Goal: Transaction & Acquisition: Purchase product/service

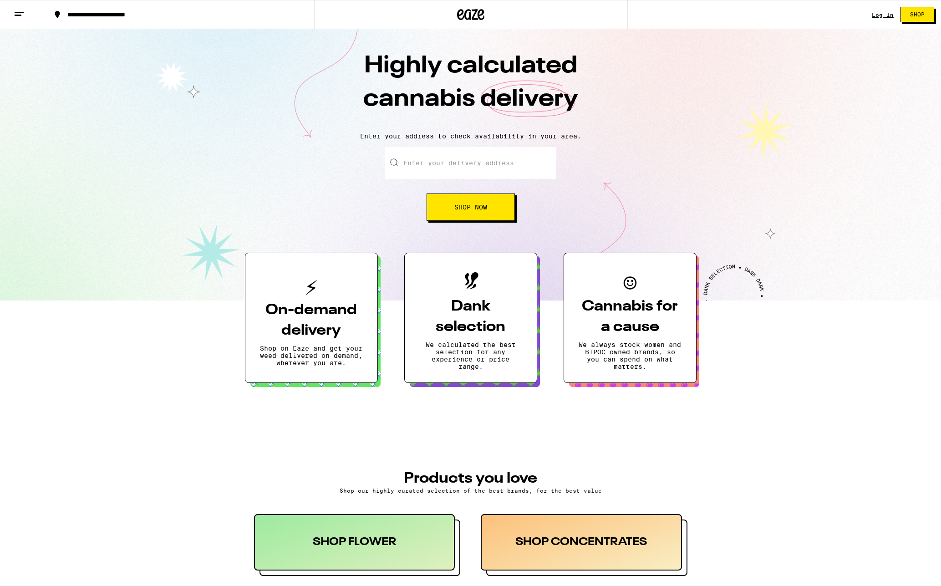
click at [884, 20] on div "Log In Shop" at bounding box center [906, 14] width 69 height 29
click at [884, 18] on link "Log In" at bounding box center [883, 15] width 22 height 6
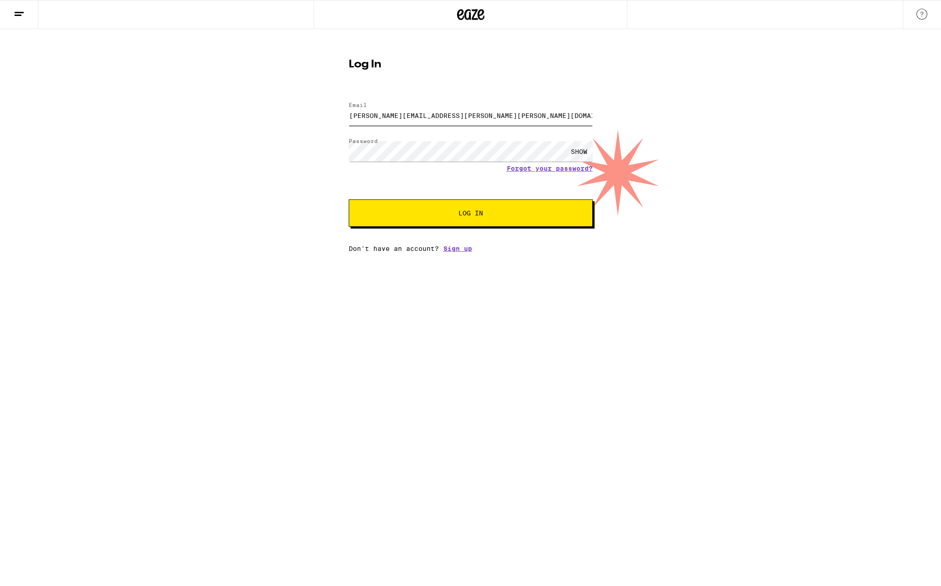
click at [509, 120] on input "[PERSON_NAME][EMAIL_ADDRESS][PERSON_NAME][PERSON_NAME][DOMAIN_NAME]" at bounding box center [471, 115] width 244 height 20
type input "[EMAIL_ADDRESS][DOMAIN_NAME]"
click at [482, 208] on button "Log In" at bounding box center [471, 212] width 244 height 27
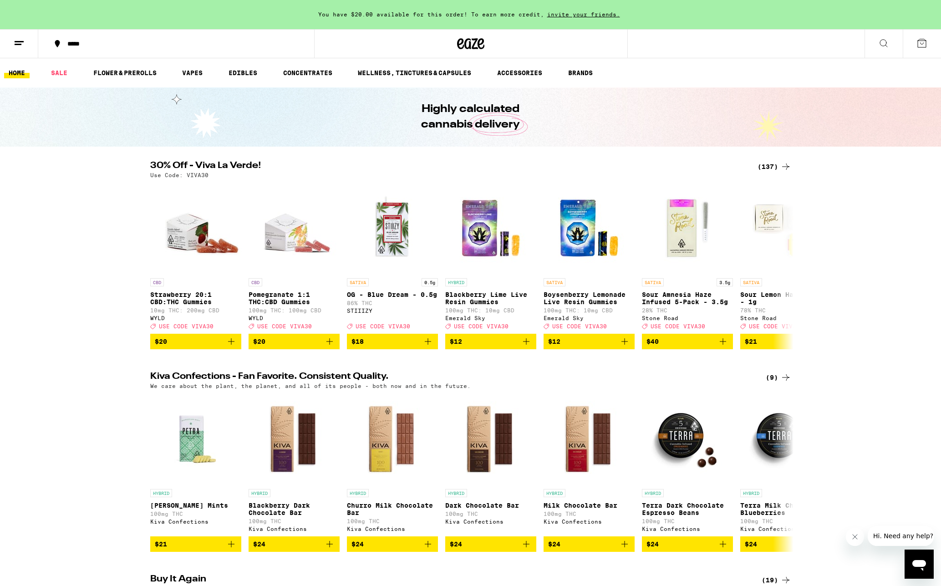
click at [768, 166] on div "(137)" at bounding box center [775, 166] width 34 height 11
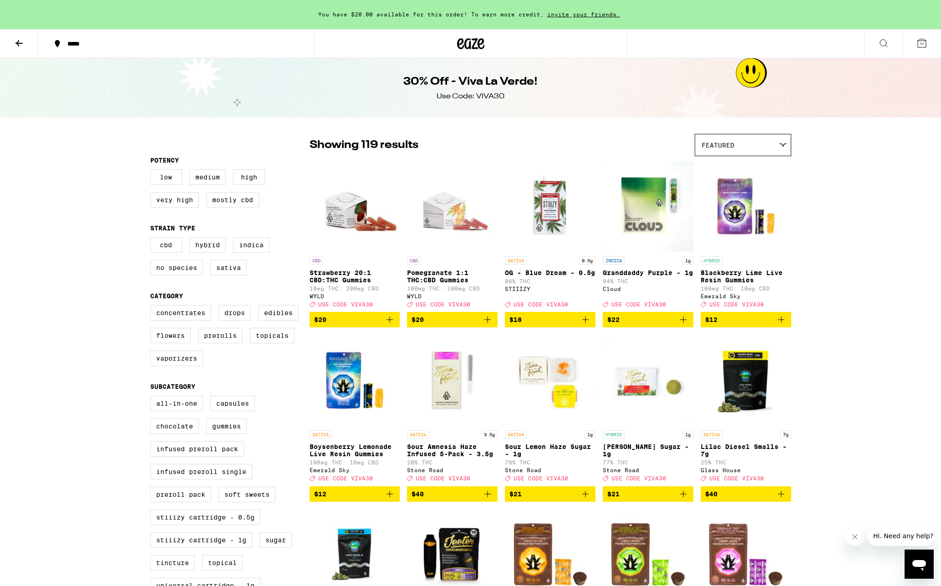
click at [493, 97] on div "Use Code: VIVA30" at bounding box center [471, 97] width 68 height 10
copy div "VIVA30"
click at [156, 343] on label "Flowers" at bounding box center [170, 335] width 41 height 15
click at [153, 307] on input "Flowers" at bounding box center [152, 306] width 0 height 0
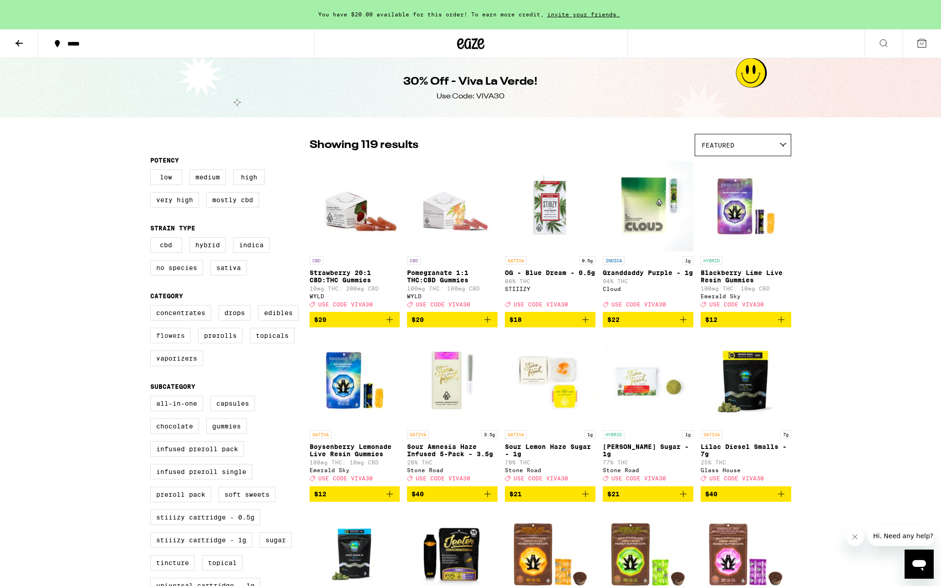
checkbox input "true"
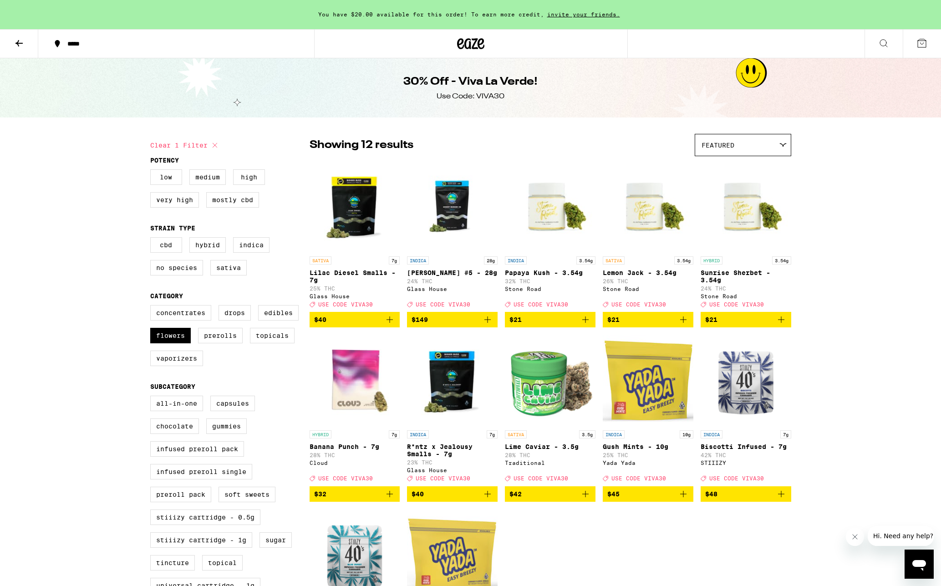
click at [751, 270] on p "Sunrise Sherbet - 3.54g" at bounding box center [746, 276] width 91 height 15
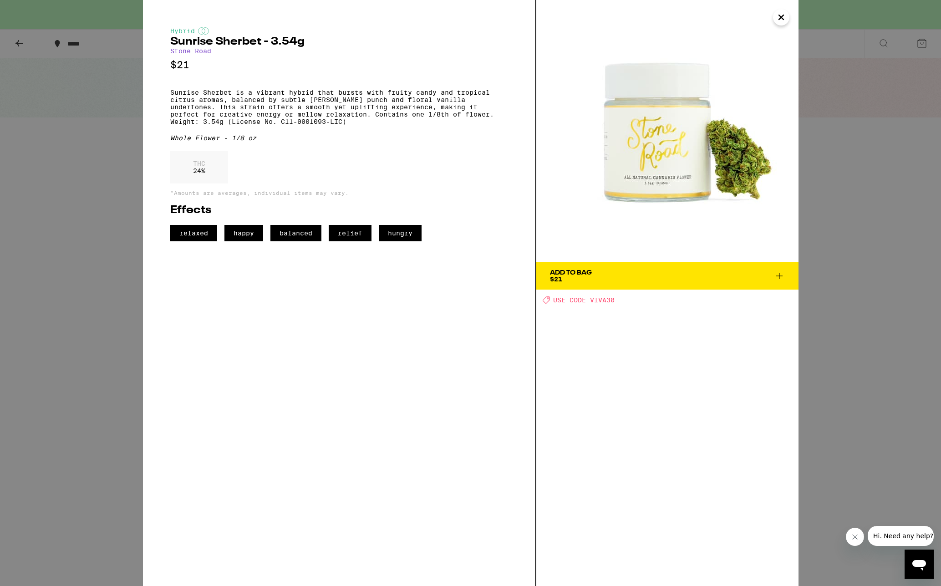
click at [778, 19] on icon "Close" at bounding box center [781, 17] width 11 height 14
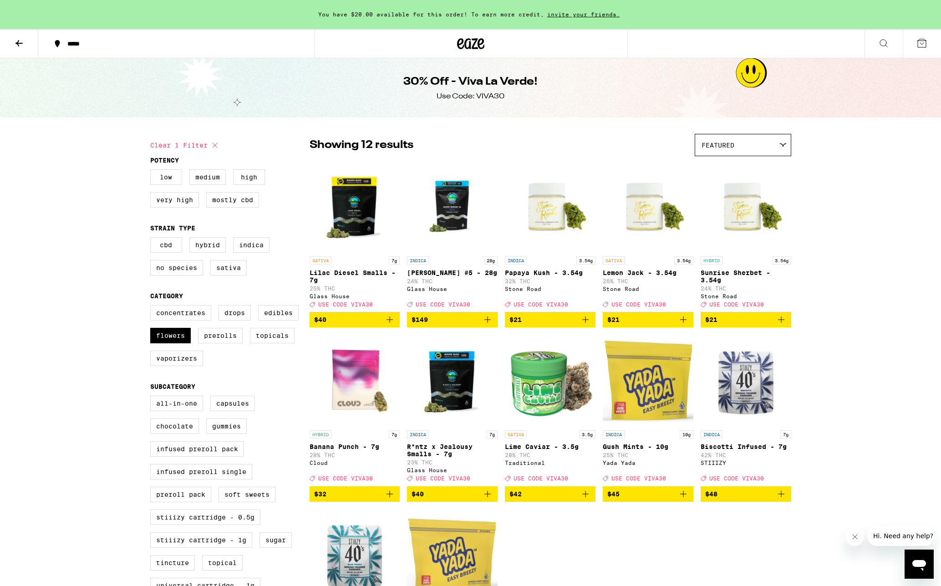
click at [633, 275] on p "Lemon Jack - 3.54g" at bounding box center [648, 272] width 91 height 7
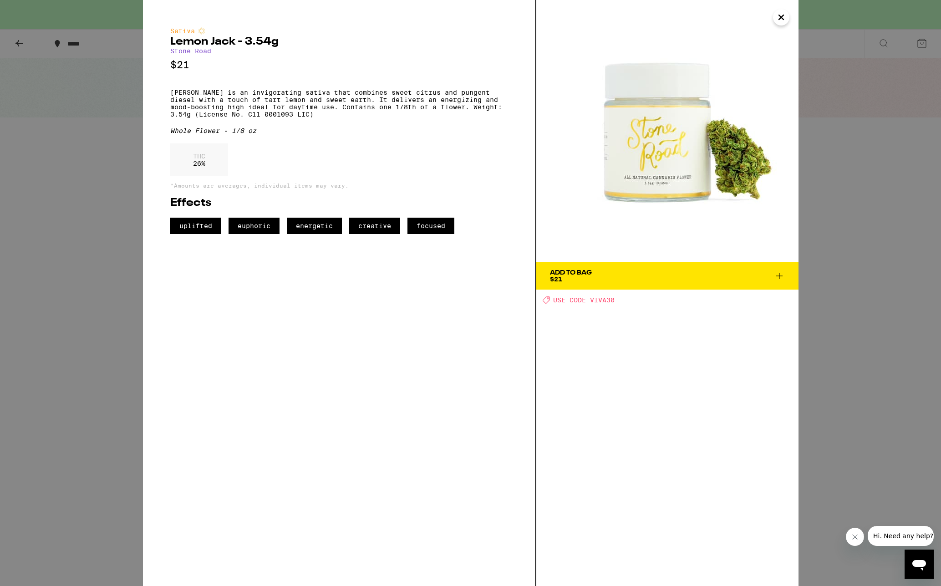
click at [120, 191] on div "Sativa Lemon Jack - 3.54g Stone Road $21 Lemon Jack is an invigorating sativa t…" at bounding box center [470, 293] width 941 height 586
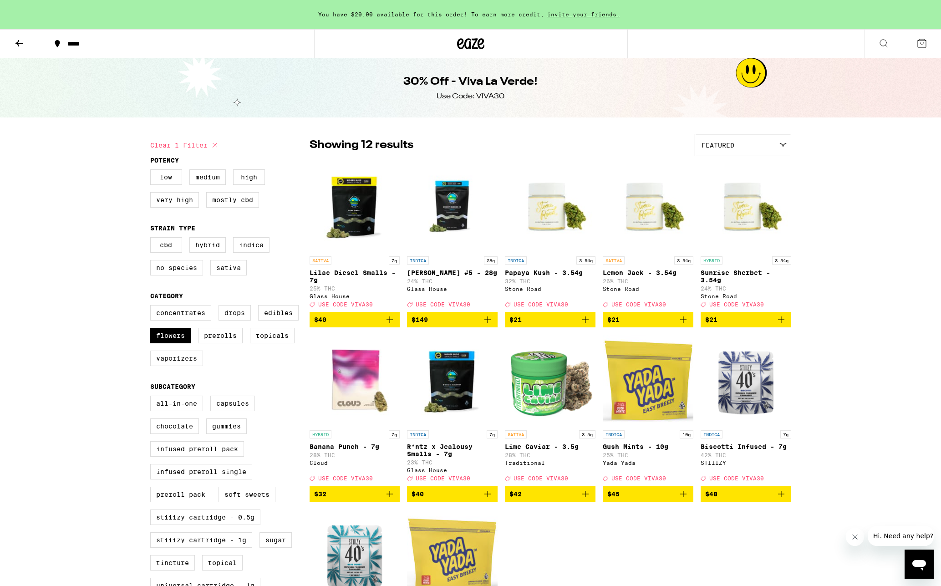
click at [536, 275] on p "Papaya Kush - 3.54g" at bounding box center [550, 272] width 91 height 7
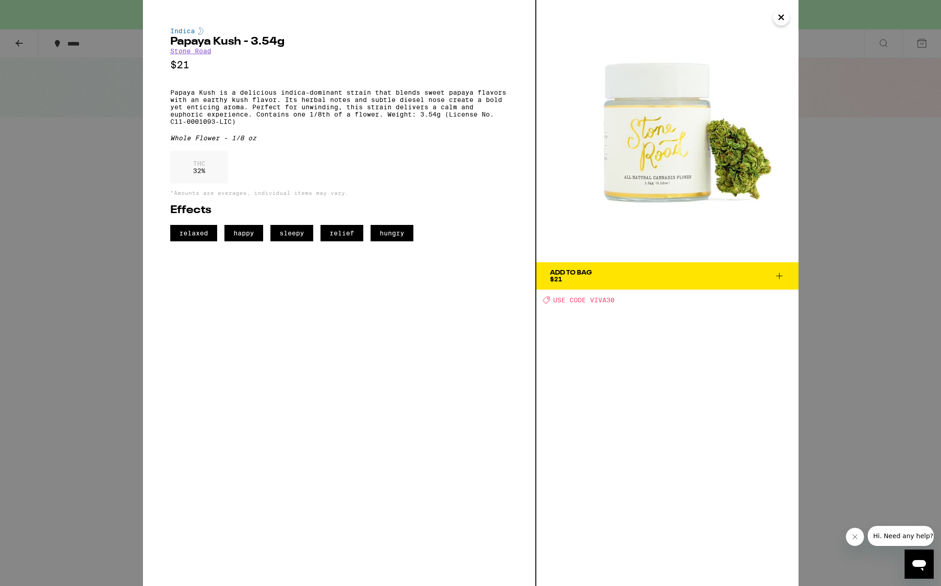
click at [101, 231] on div "Indica Papaya Kush - 3.54g Stone Road $21 Papaya Kush is a delicious indica-dom…" at bounding box center [470, 293] width 941 height 586
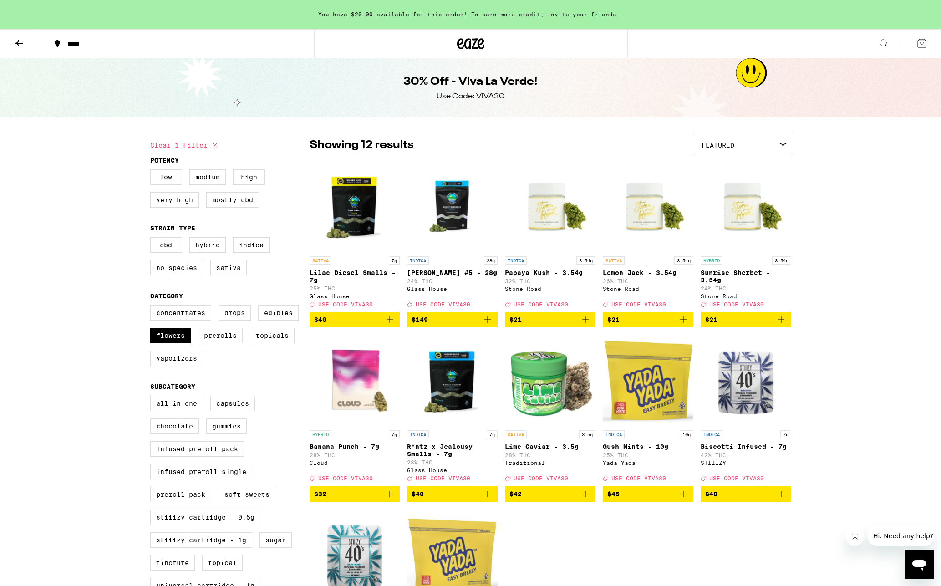
click at [583, 323] on icon "Add to bag" at bounding box center [585, 319] width 6 height 6
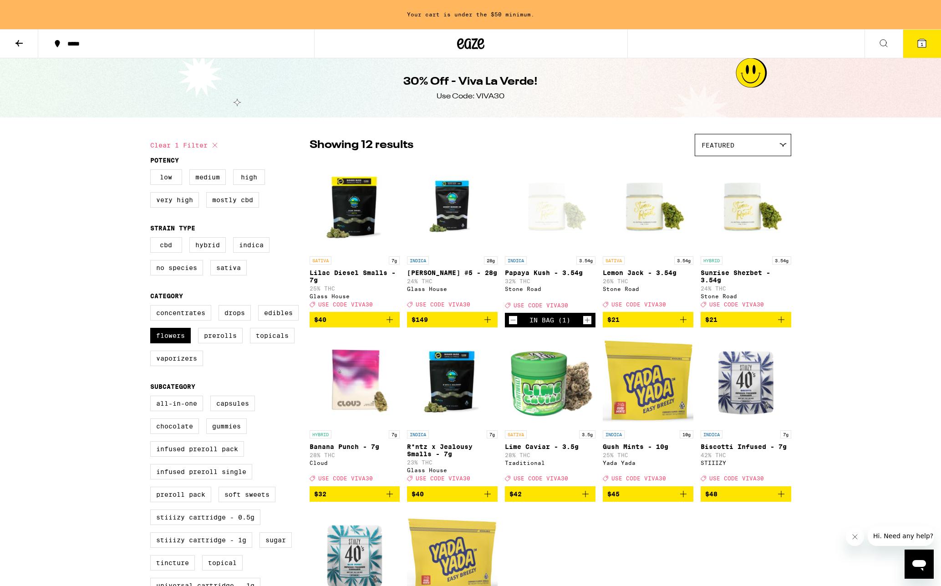
click at [686, 325] on icon "Add to bag" at bounding box center [683, 319] width 11 height 11
click at [275, 321] on label "Edibles" at bounding box center [278, 312] width 41 height 15
click at [153, 307] on input "Edibles" at bounding box center [152, 306] width 0 height 0
checkbox input "true"
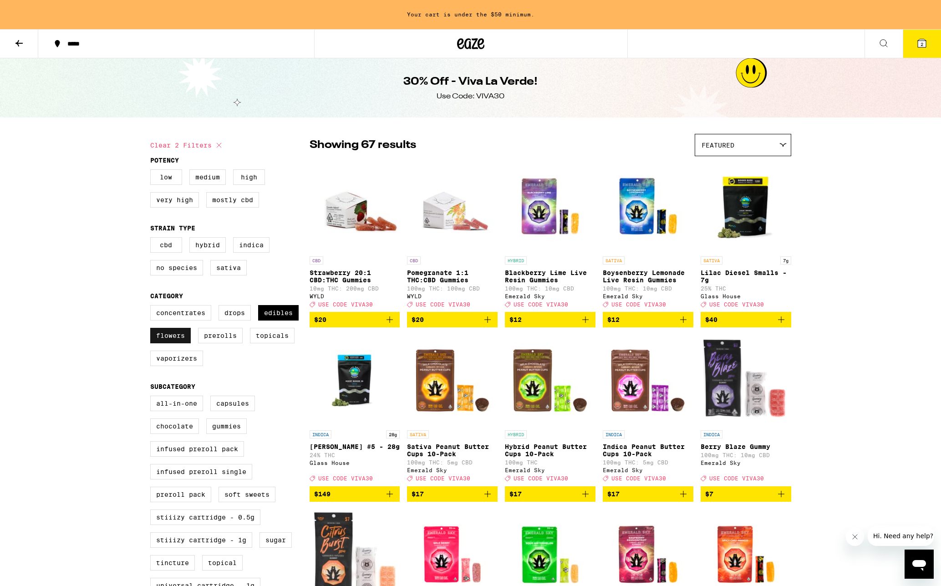
click at [182, 343] on label "Flowers" at bounding box center [170, 335] width 41 height 15
click at [153, 307] on input "Flowers" at bounding box center [152, 306] width 0 height 0
checkbox input "false"
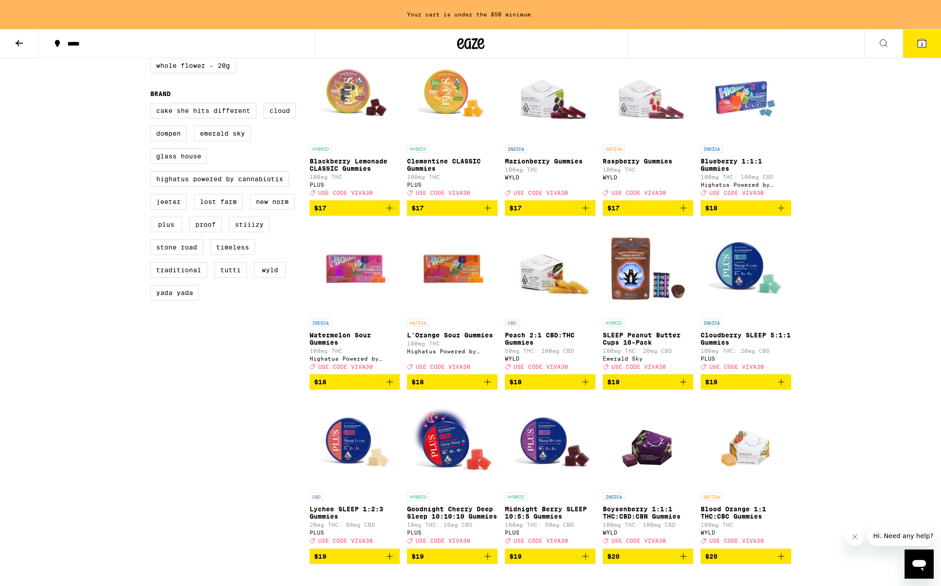
scroll to position [629, 0]
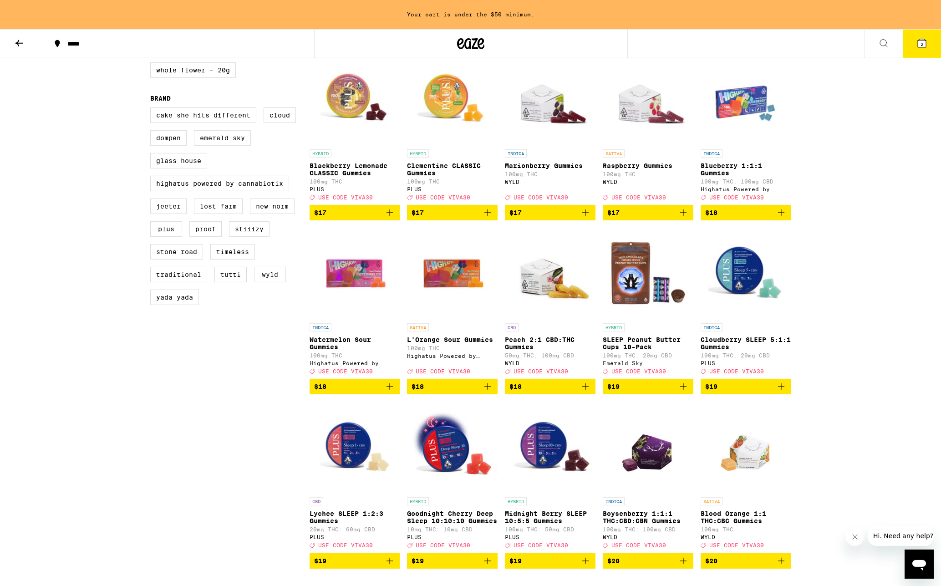
click at [265, 282] on label "WYLD" at bounding box center [270, 274] width 32 height 15
click at [153, 109] on input "WYLD" at bounding box center [152, 109] width 0 height 0
checkbox input "true"
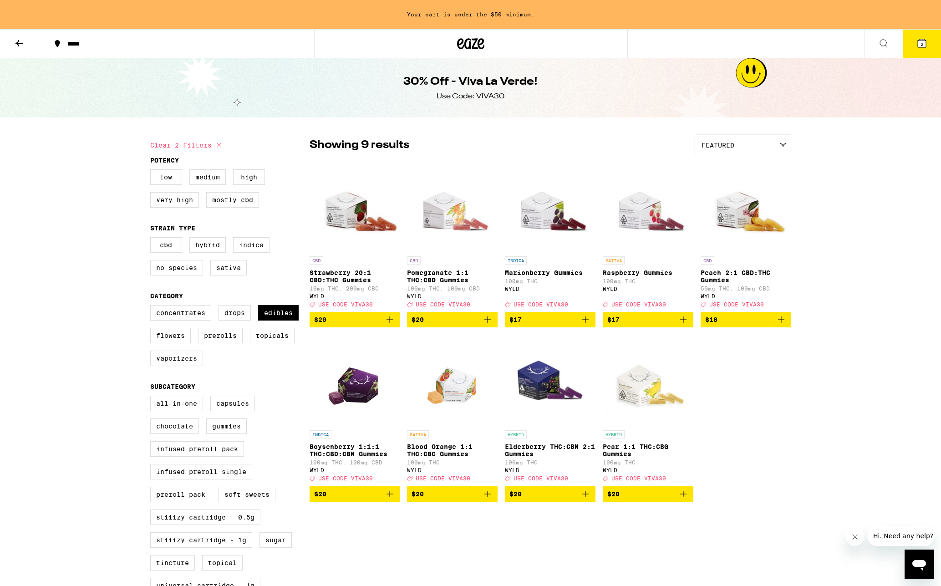
click at [589, 325] on icon "Add to bag" at bounding box center [585, 319] width 11 height 11
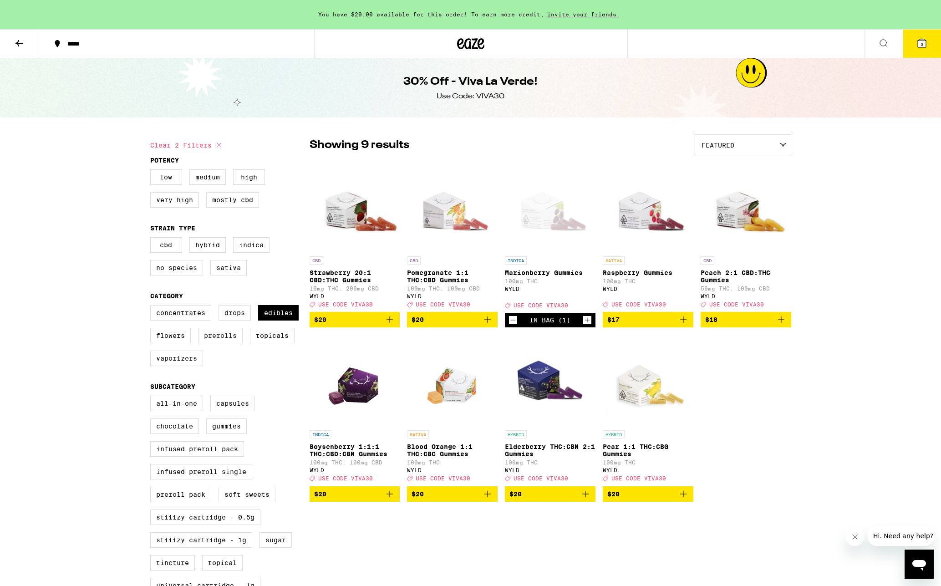
click at [231, 343] on label "Prerolls" at bounding box center [220, 335] width 45 height 15
click at [153, 307] on input "Prerolls" at bounding box center [152, 306] width 0 height 0
checkbox input "true"
click at [276, 321] on label "Edibles" at bounding box center [278, 312] width 41 height 15
click at [153, 307] on input "Edibles" at bounding box center [152, 306] width 0 height 0
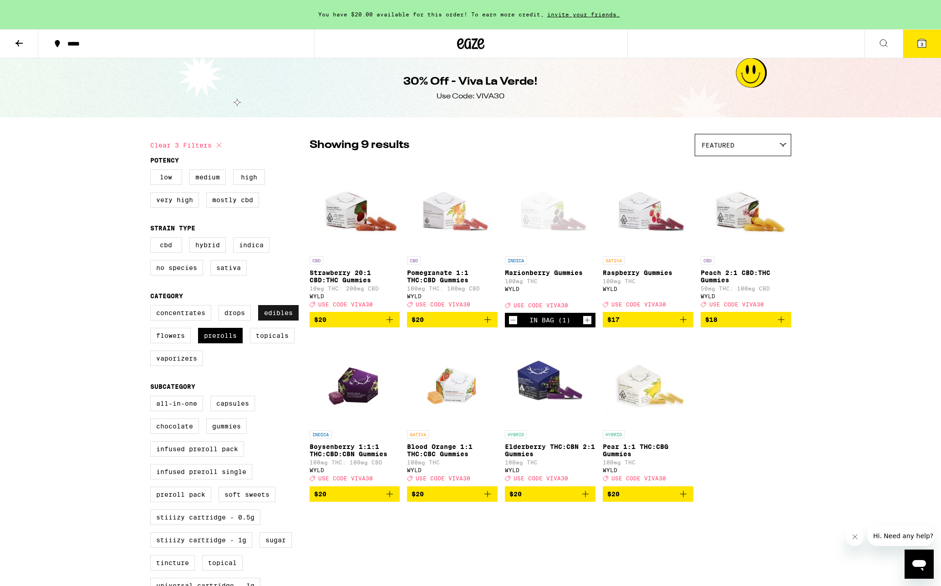
checkbox input "false"
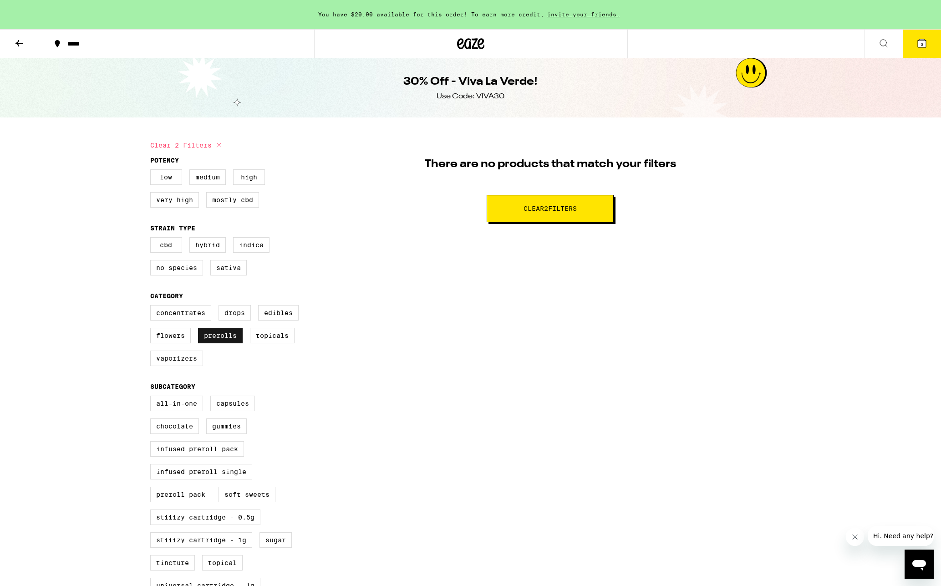
click at [225, 343] on label "Prerolls" at bounding box center [220, 335] width 45 height 15
click at [153, 307] on input "Prerolls" at bounding box center [152, 306] width 0 height 0
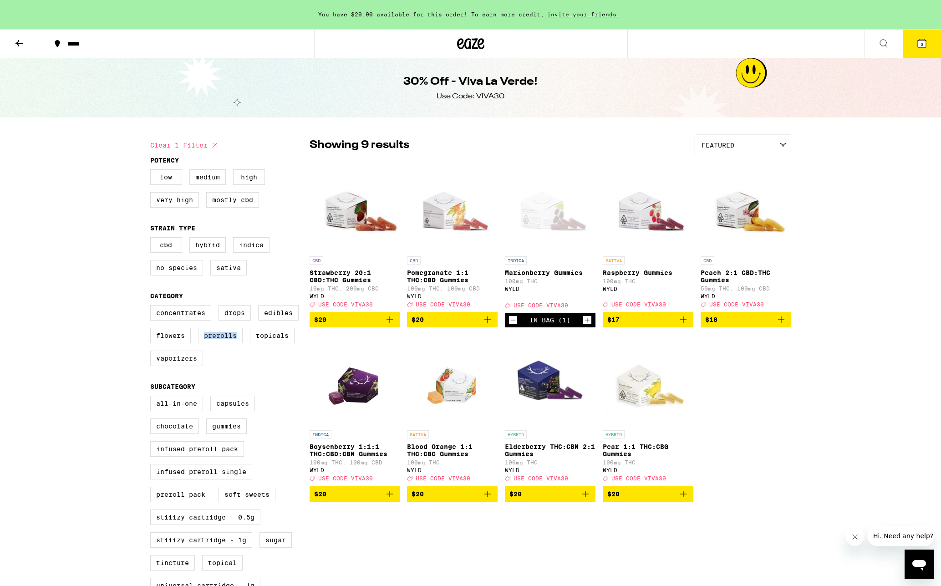
click at [225, 343] on label "Prerolls" at bounding box center [220, 335] width 45 height 15
click at [153, 307] on input "Prerolls" at bounding box center [152, 306] width 0 height 0
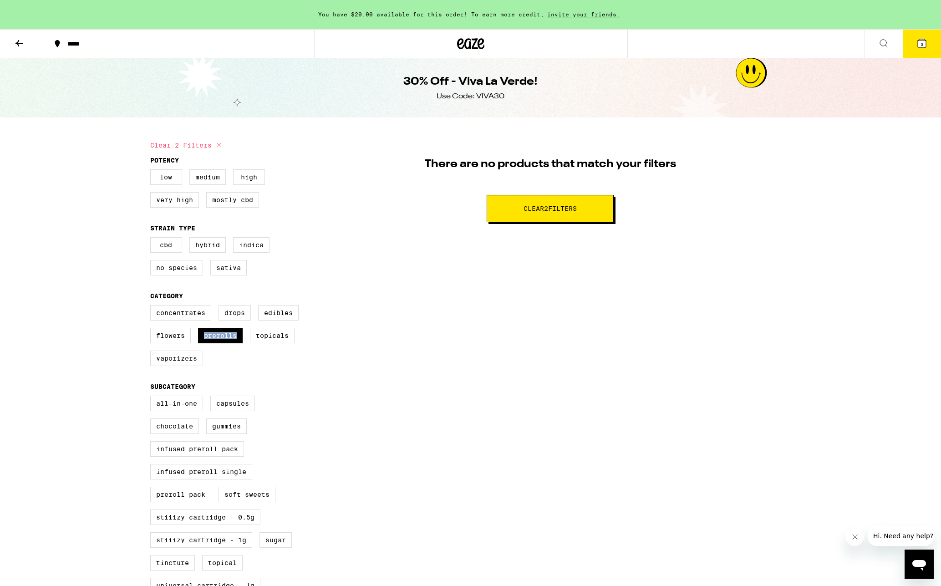
click at [549, 204] on button "Clear 2 filter s" at bounding box center [550, 208] width 127 height 27
checkbox input "false"
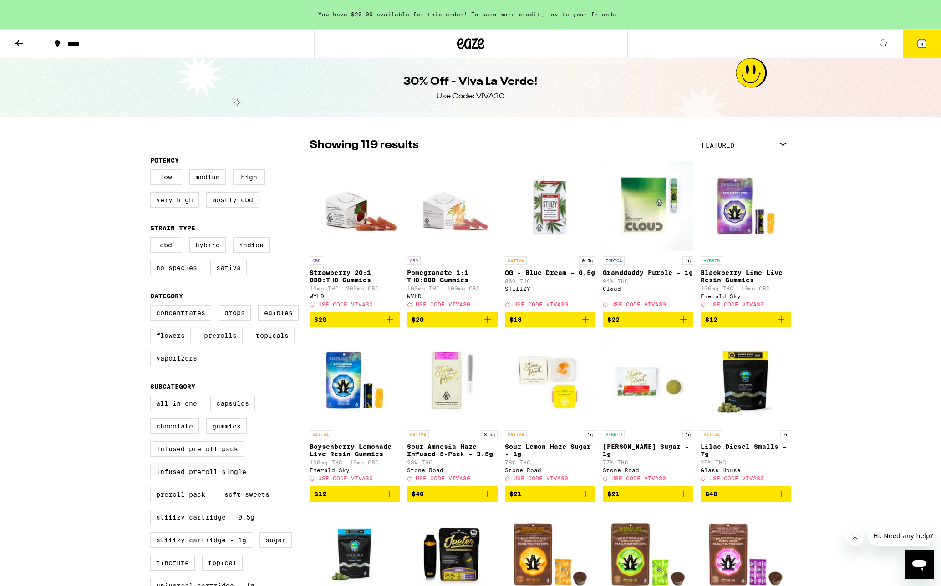
click at [221, 341] on label "Prerolls" at bounding box center [220, 335] width 45 height 15
click at [153, 307] on input "Prerolls" at bounding box center [152, 306] width 0 height 0
checkbox input "true"
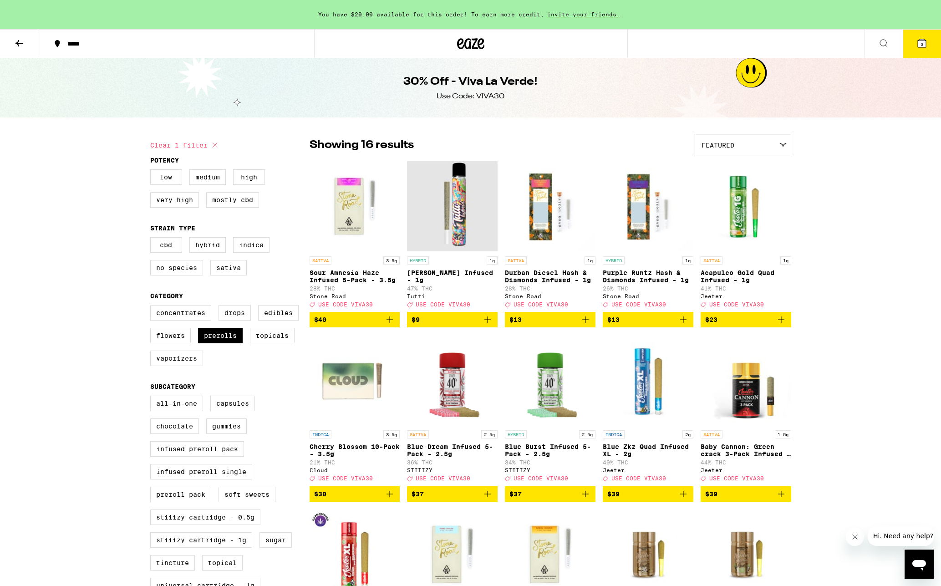
click at [443, 277] on p "Cali Haze Infused - 1g" at bounding box center [452, 276] width 91 height 15
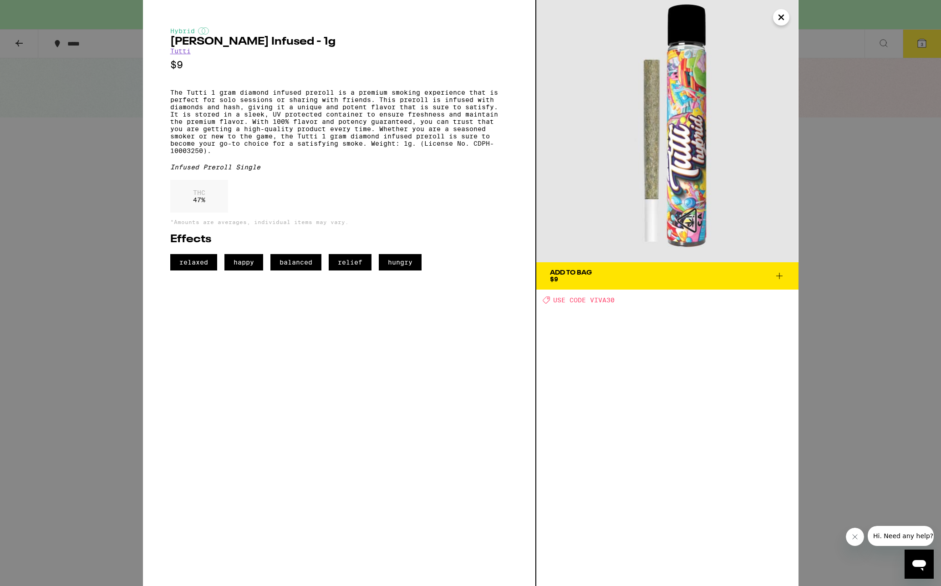
click at [121, 213] on div "Hybrid Cali Haze Infused - 1g Tutti $9 The Tutti 1 gram diamond infused preroll…" at bounding box center [470, 293] width 941 height 586
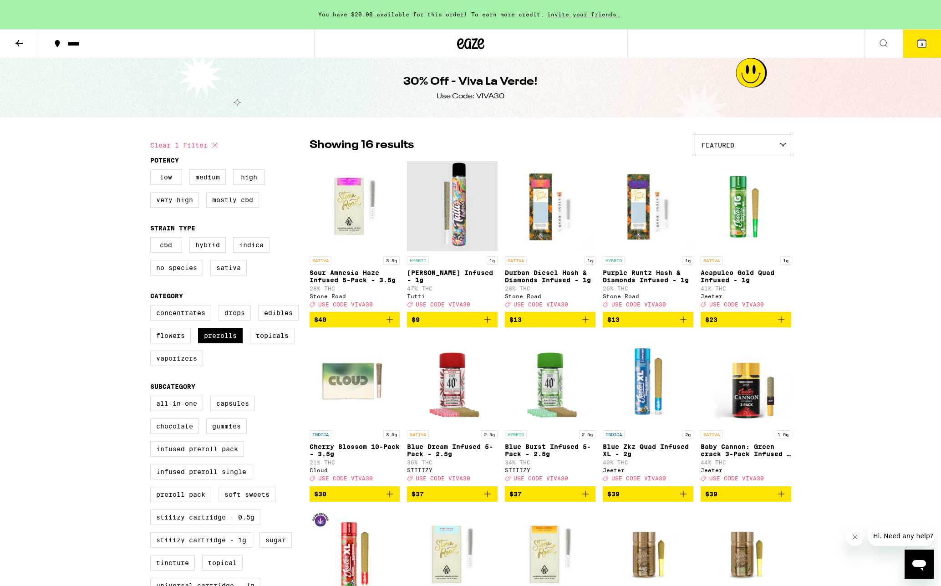
click at [486, 325] on icon "Add to bag" at bounding box center [487, 319] width 11 height 11
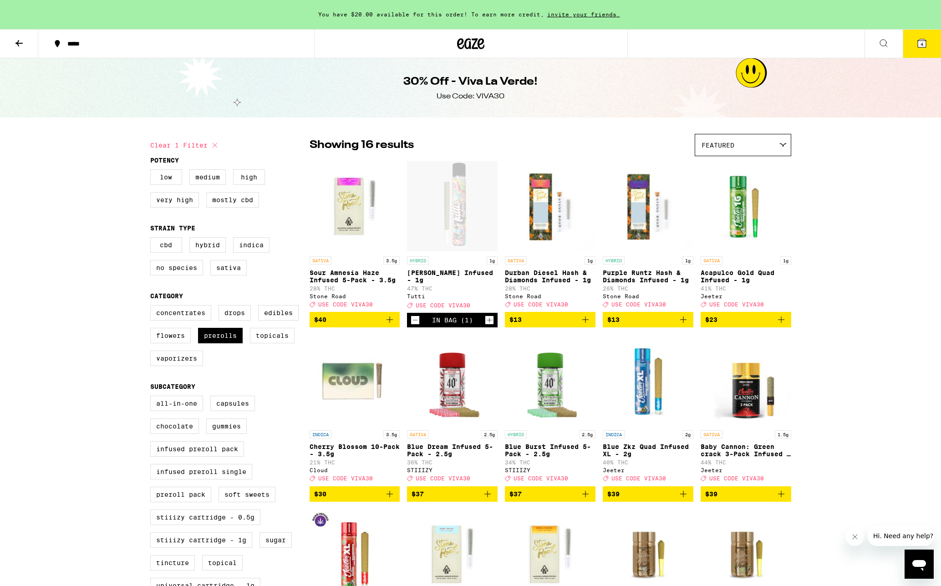
click at [918, 43] on icon at bounding box center [922, 43] width 8 height 8
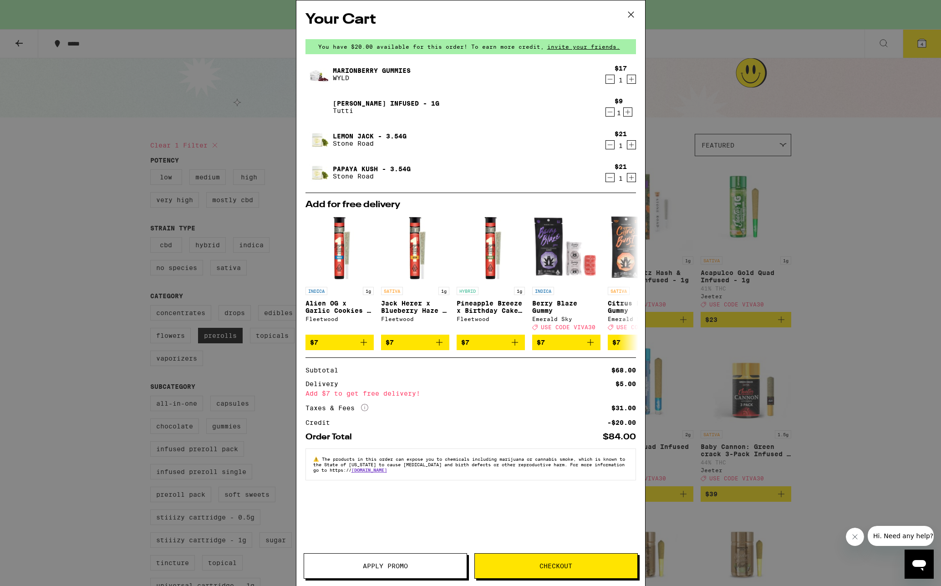
click at [382, 563] on span "Apply Promo" at bounding box center [385, 566] width 45 height 6
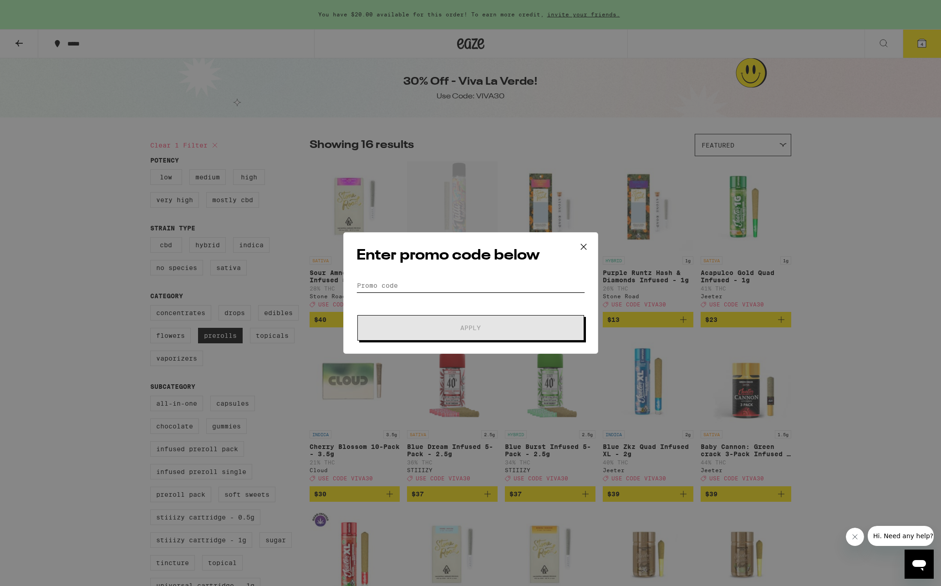
click at [473, 289] on input "Promo Code" at bounding box center [470, 286] width 229 height 14
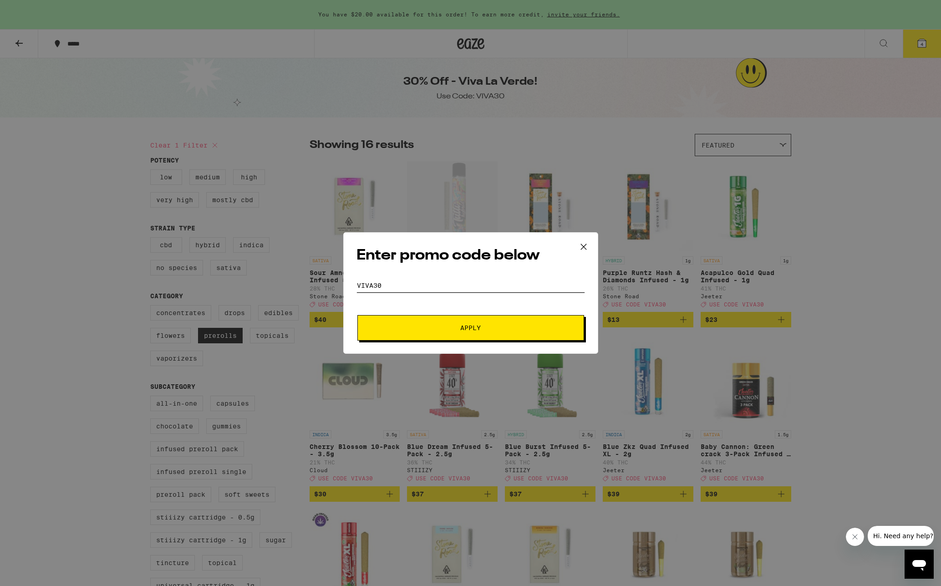
type input "VIVA30"
click at [512, 331] on button "Apply" at bounding box center [470, 327] width 227 height 25
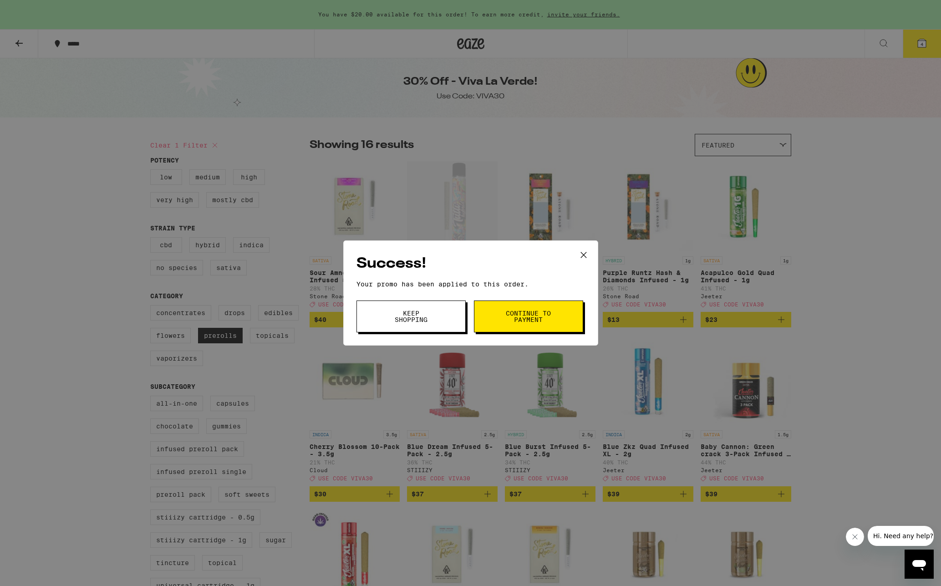
click at [440, 310] on button "Keep Shopping" at bounding box center [410, 316] width 109 height 32
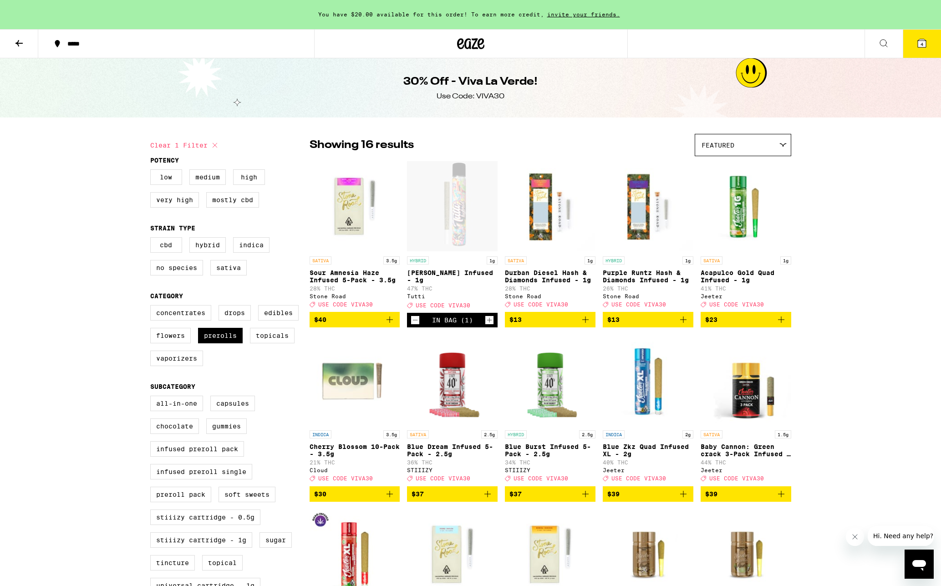
click at [916, 43] on button "4" at bounding box center [922, 44] width 38 height 28
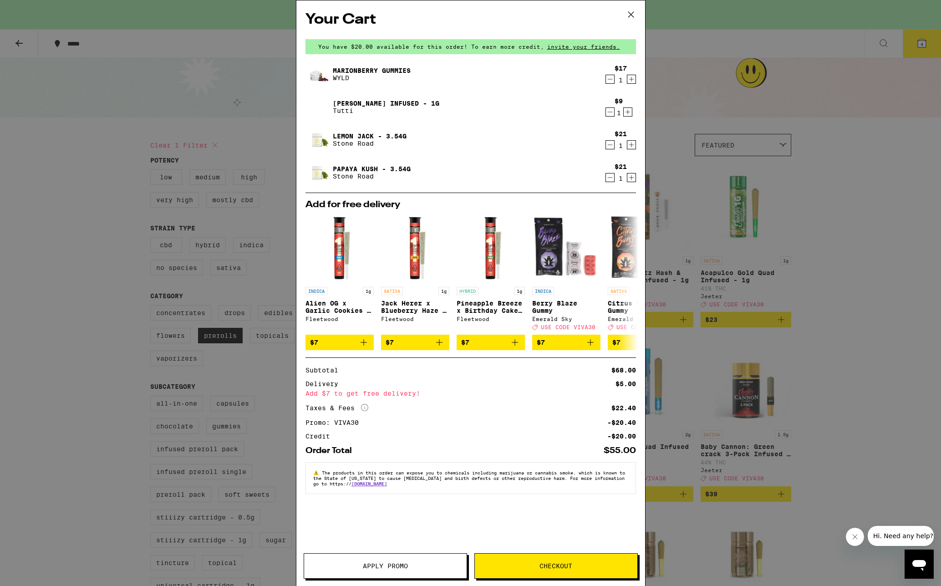
click at [611, 78] on icon "Decrement" at bounding box center [610, 79] width 8 height 11
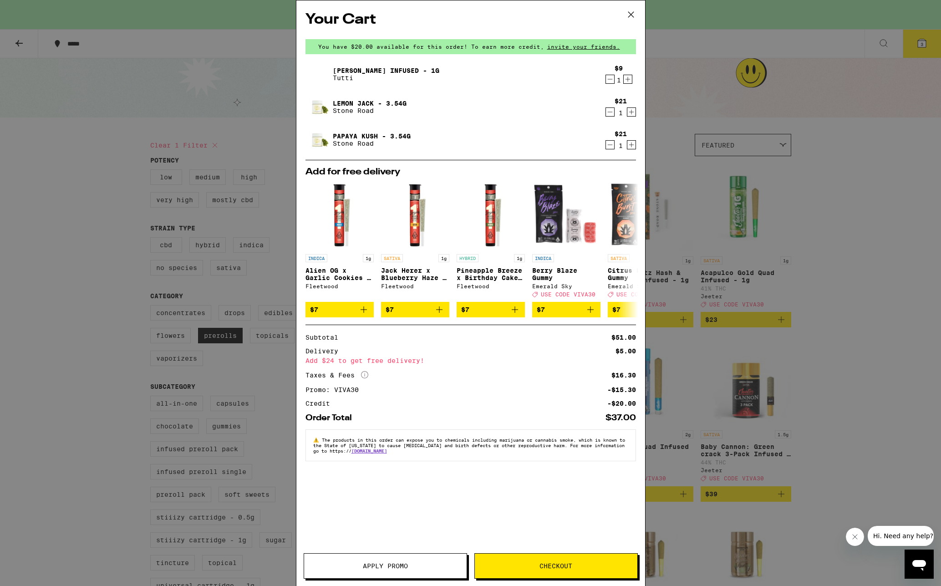
click at [554, 566] on span "Checkout" at bounding box center [555, 566] width 33 height 6
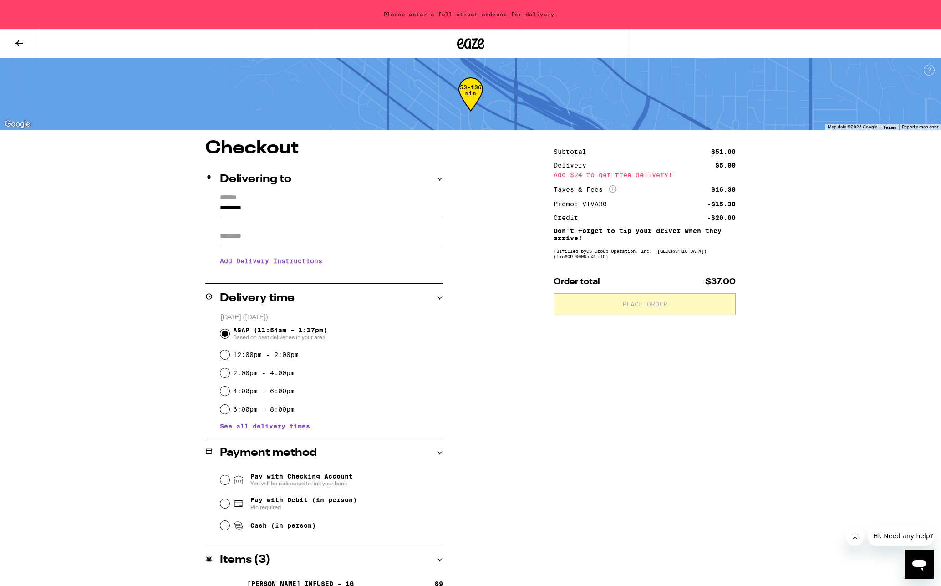
click at [321, 210] on input "*********" at bounding box center [331, 210] width 223 height 15
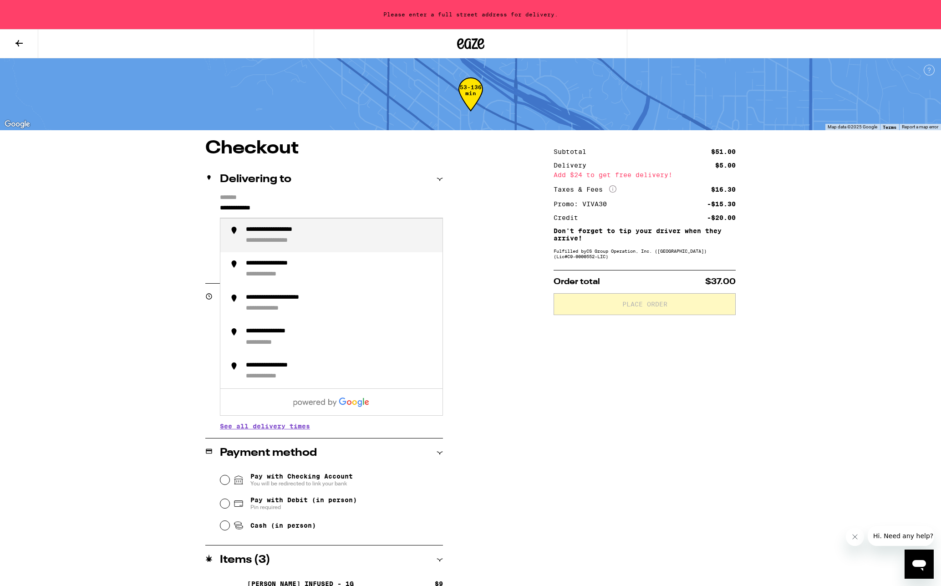
click at [321, 243] on div "**********" at bounding box center [340, 236] width 189 height 20
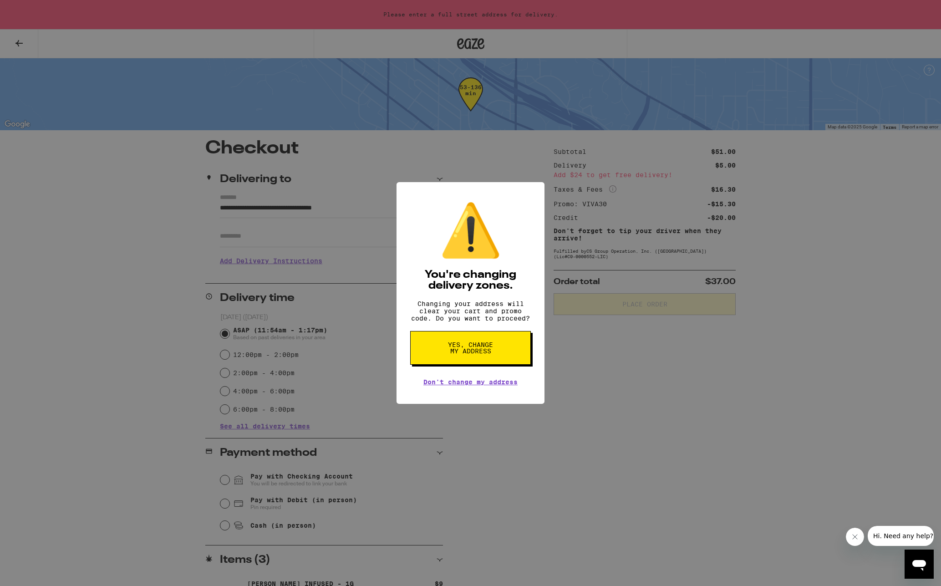
click at [464, 354] on span "Yes, change my address" at bounding box center [470, 347] width 47 height 13
type input "**********"
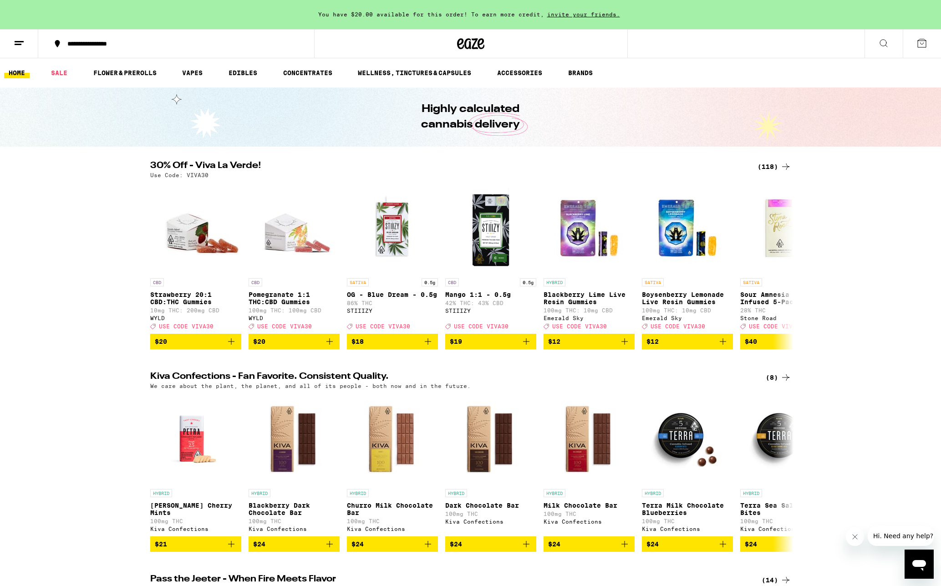
click at [769, 168] on div "(118)" at bounding box center [775, 166] width 34 height 11
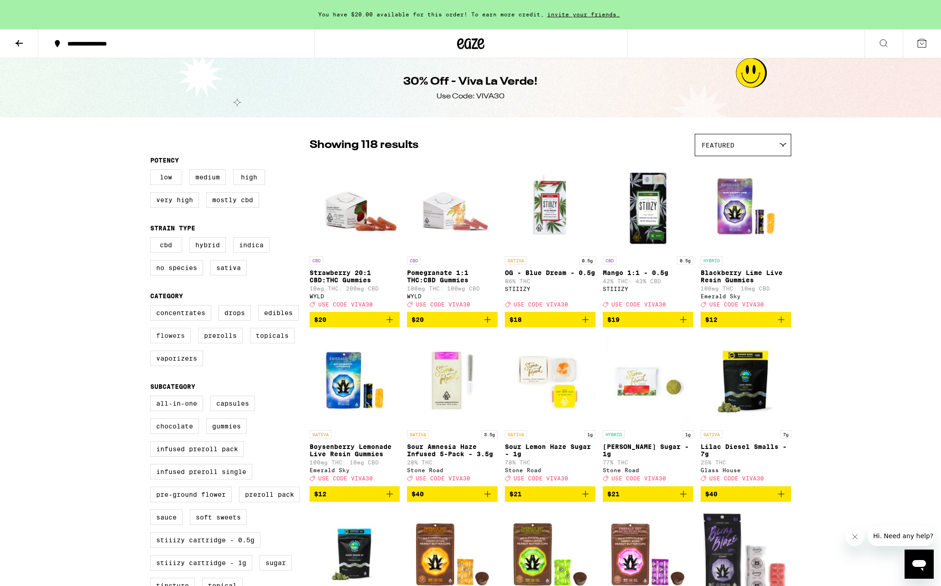
click at [164, 340] on label "Flowers" at bounding box center [170, 335] width 41 height 15
click at [153, 307] on input "Flowers" at bounding box center [152, 306] width 0 height 0
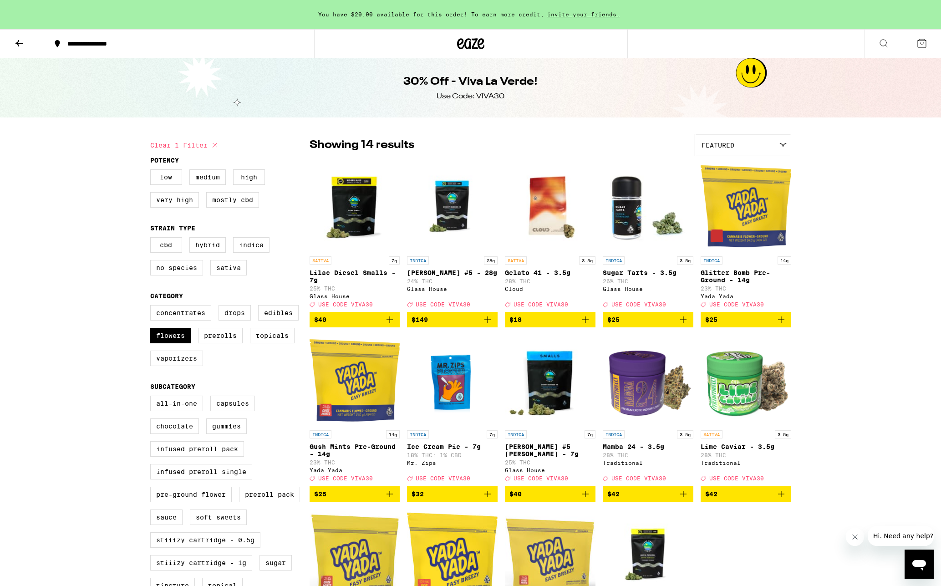
click at [806, 284] on div "**********" at bounding box center [470, 546] width 941 height 1093
click at [635, 450] on p "Mamba 24 - 3.5g" at bounding box center [648, 446] width 91 height 7
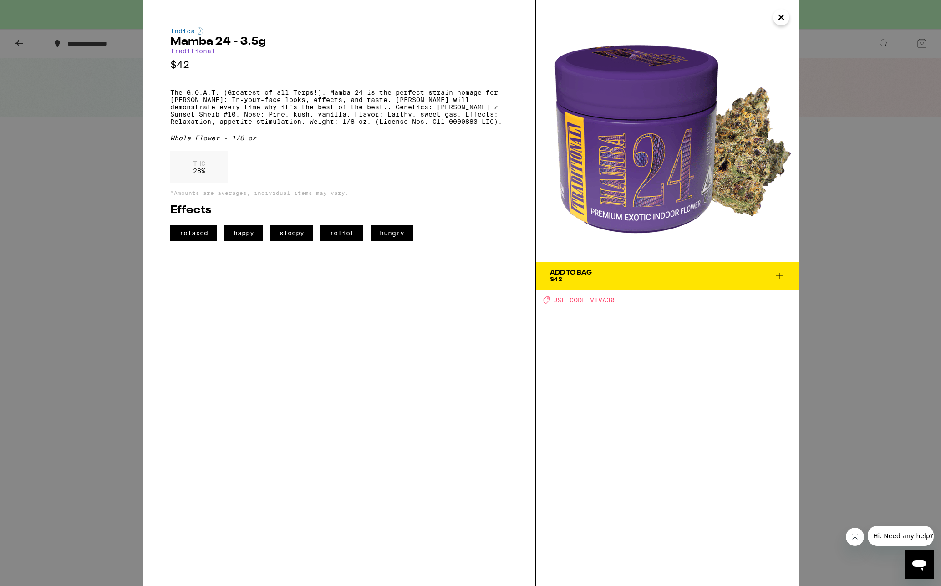
click at [108, 225] on div "Indica Mamba 24 - 3.5g Traditional $42 The G.O.A.T. (Greatest of all Terps!). M…" at bounding box center [470, 293] width 941 height 586
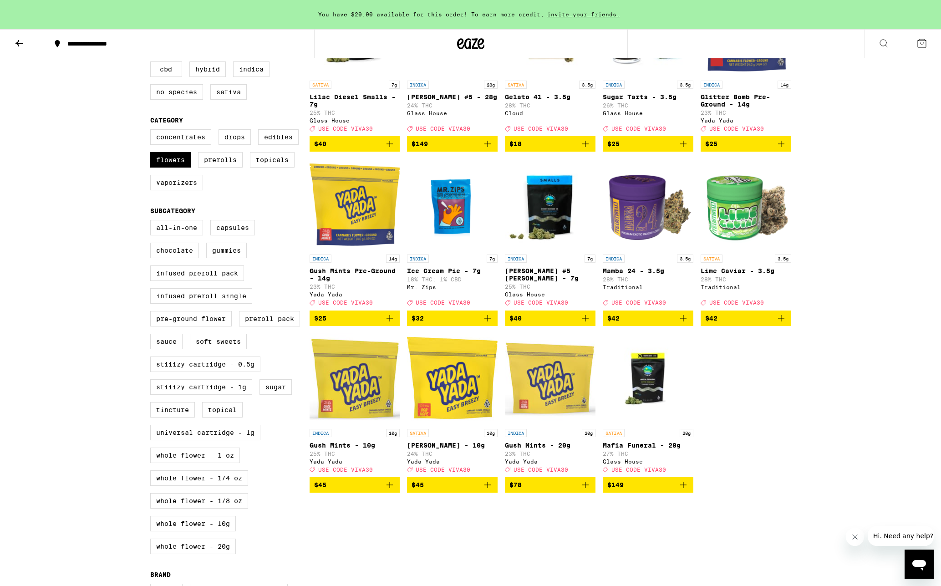
scroll to position [139, 0]
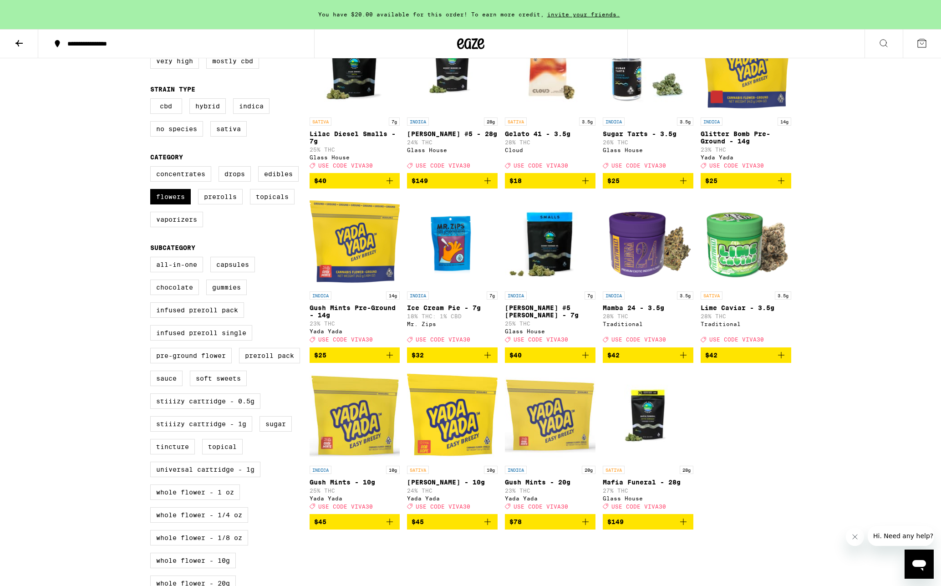
click at [545, 319] on p "Donny Burger #5 Smalls - 7g" at bounding box center [550, 311] width 91 height 15
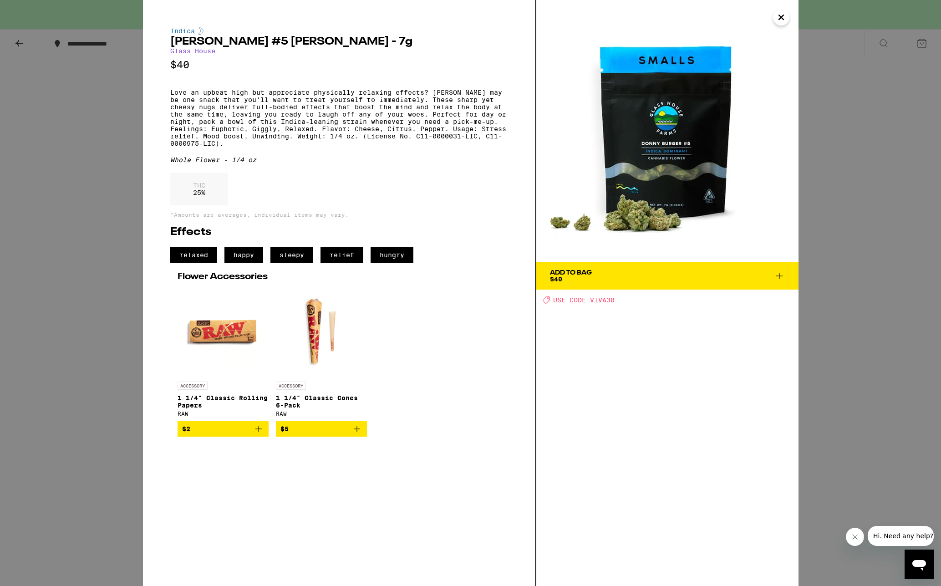
click at [876, 106] on div "Indica Donny Burger #5 Smalls - 7g Glass House $40 Love an upbeat high but appr…" at bounding box center [470, 293] width 941 height 586
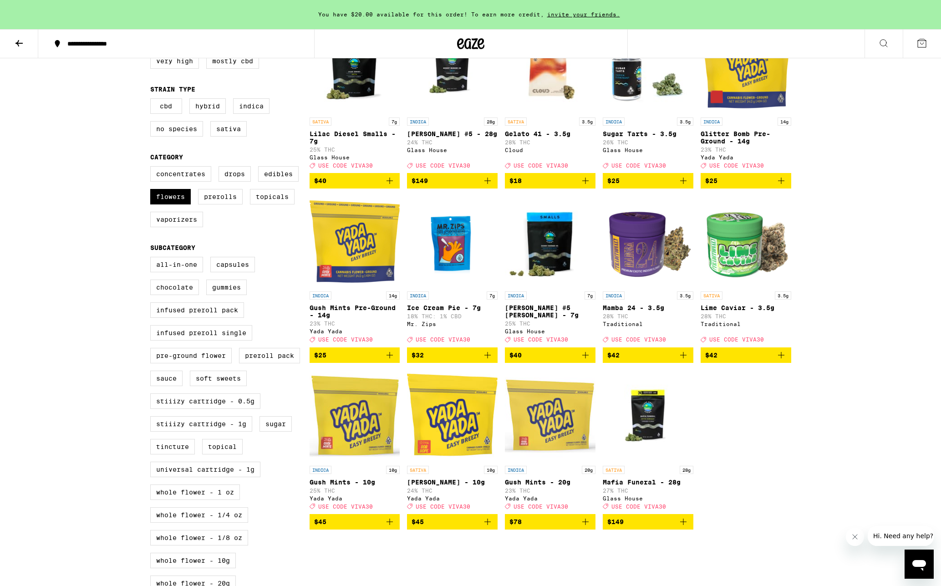
click at [585, 358] on icon "Add to bag" at bounding box center [585, 355] width 6 height 6
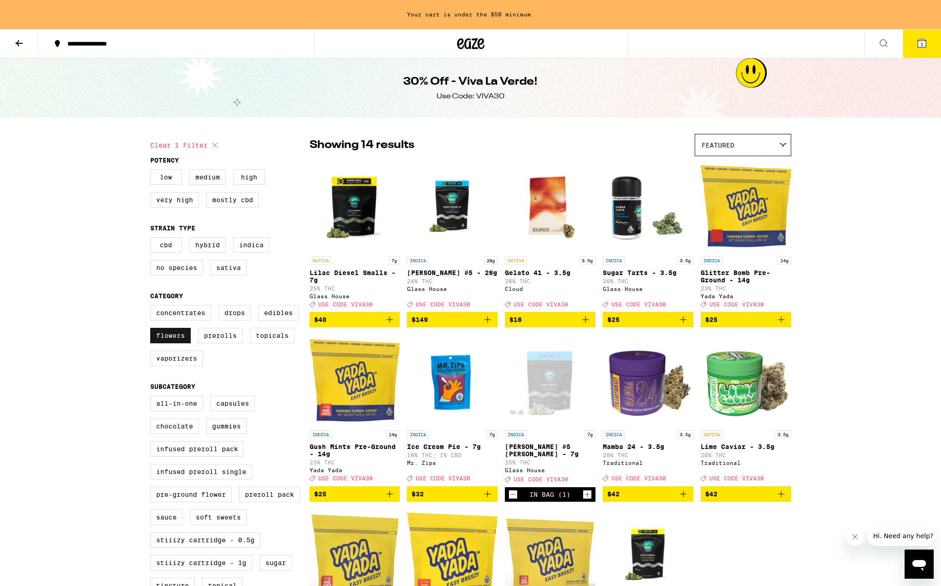
click at [175, 341] on label "Flowers" at bounding box center [170, 335] width 41 height 15
click at [153, 307] on input "Flowers" at bounding box center [152, 306] width 0 height 0
checkbox input "false"
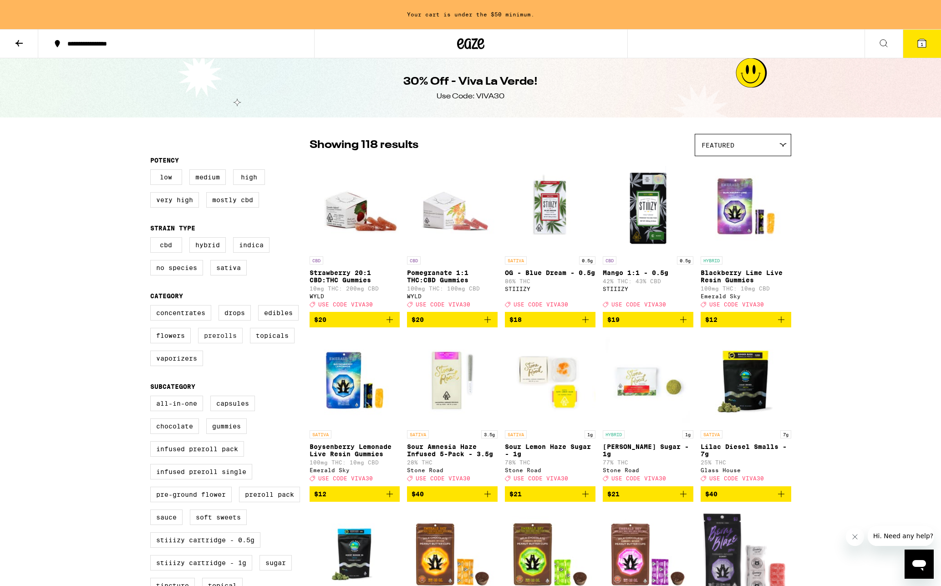
click at [212, 343] on label "Prerolls" at bounding box center [220, 335] width 45 height 15
click at [153, 307] on input "Prerolls" at bounding box center [152, 306] width 0 height 0
checkbox input "true"
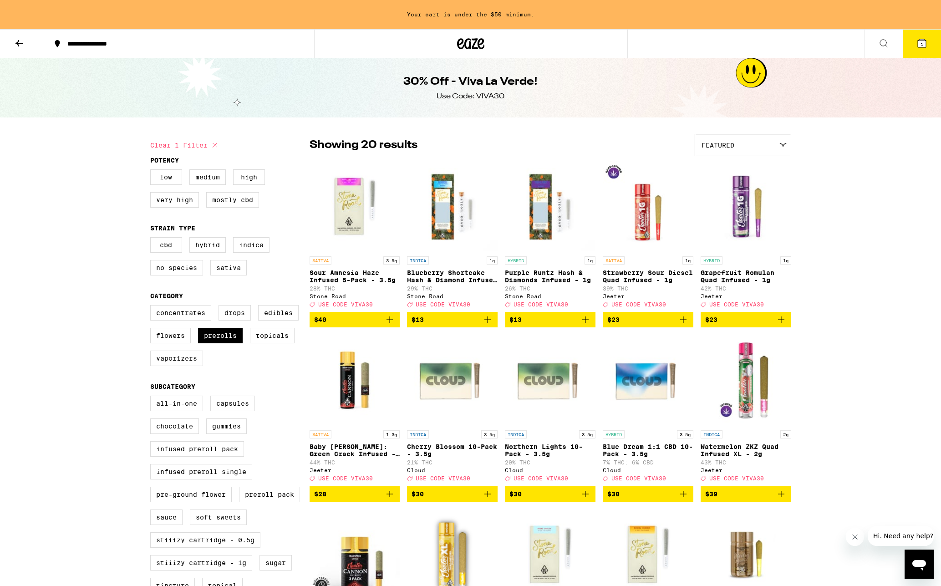
click at [488, 323] on icon "Add to bag" at bounding box center [487, 319] width 11 height 11
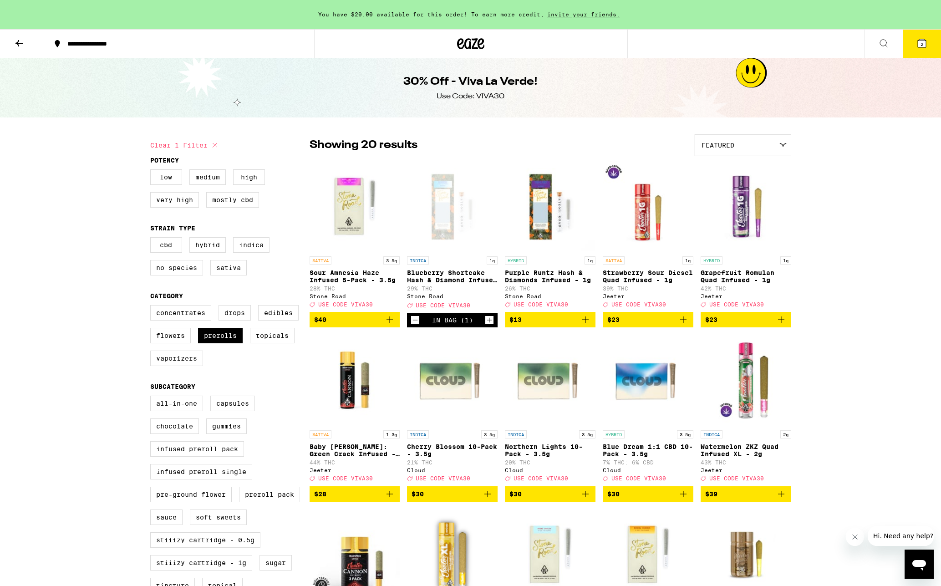
click at [919, 44] on icon at bounding box center [922, 43] width 8 height 8
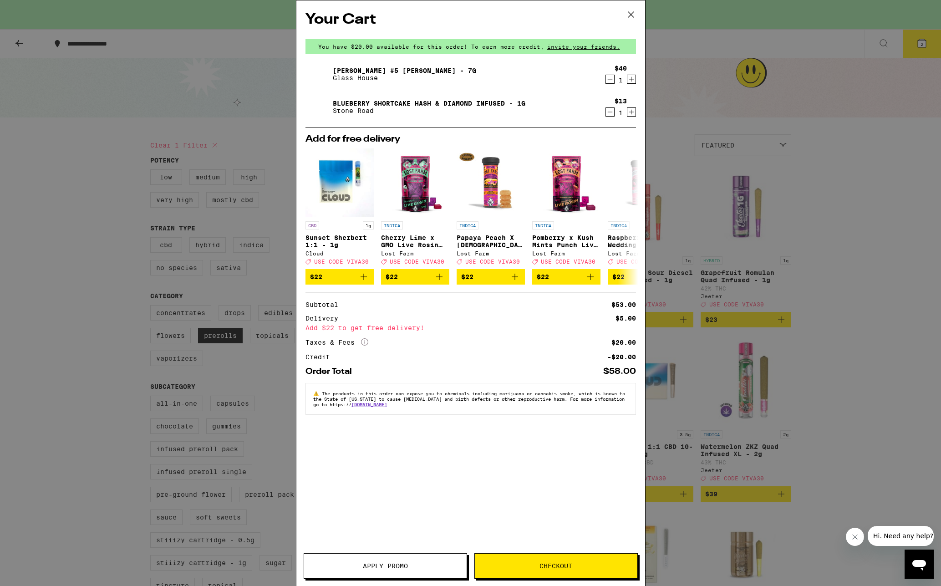
click at [383, 565] on span "Apply Promo" at bounding box center [385, 566] width 45 height 6
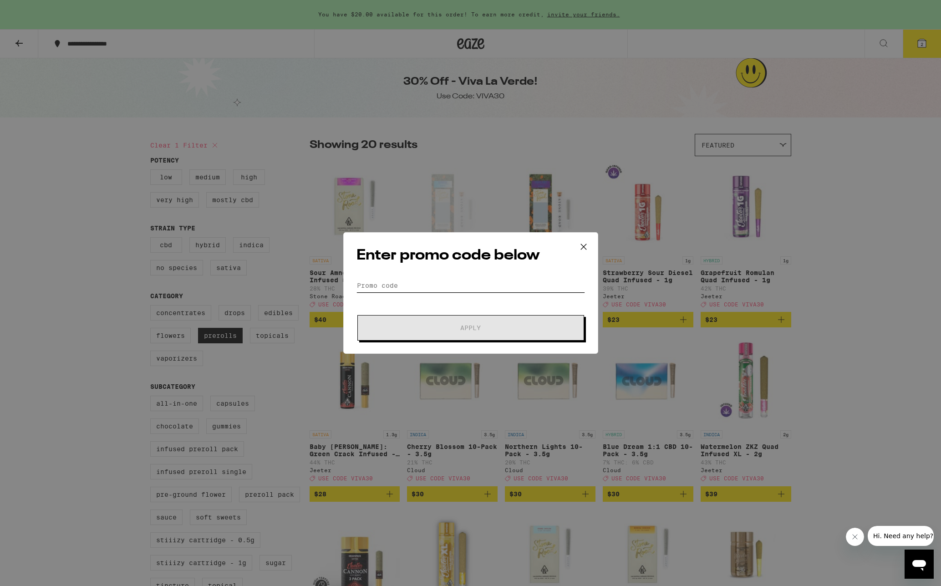
click at [456, 288] on input "Promo Code" at bounding box center [470, 286] width 229 height 14
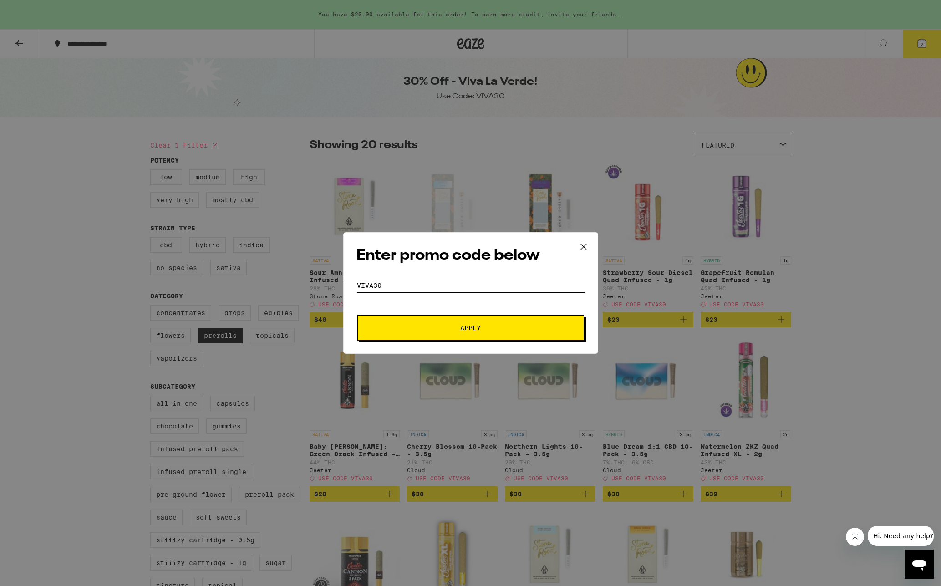
type input "VIVA30"
click at [452, 325] on span "Apply" at bounding box center [471, 328] width 164 height 6
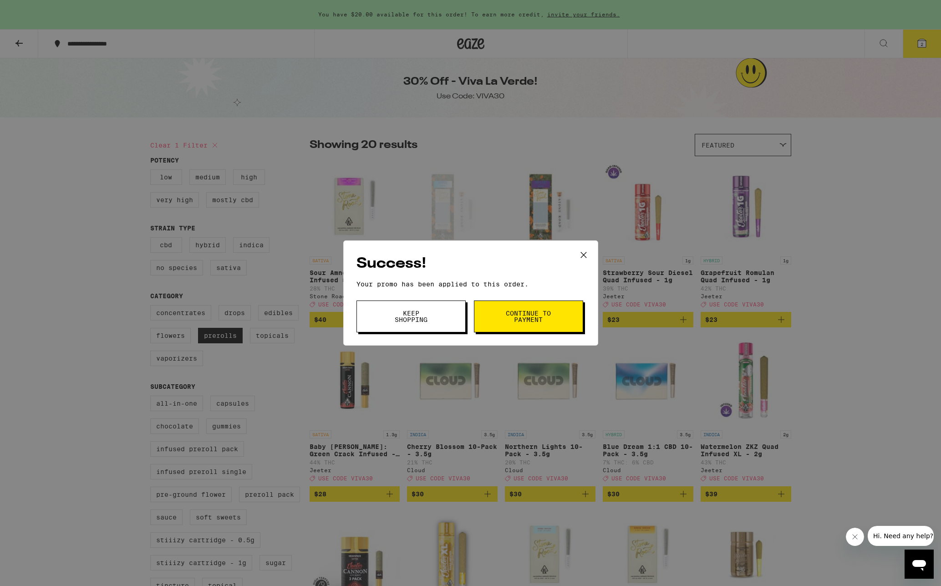
click at [453, 321] on button "Keep Shopping" at bounding box center [410, 316] width 109 height 32
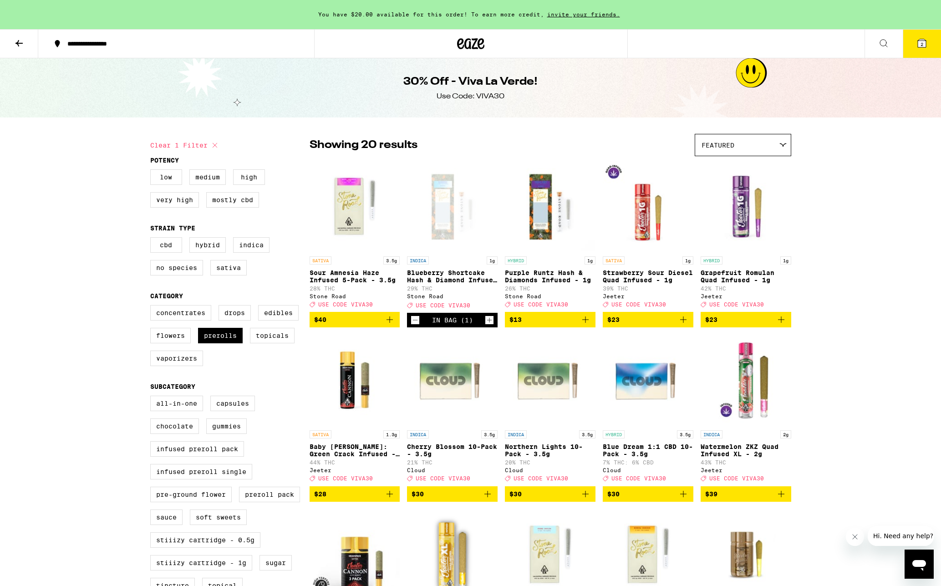
click at [924, 46] on icon at bounding box center [922, 43] width 8 height 8
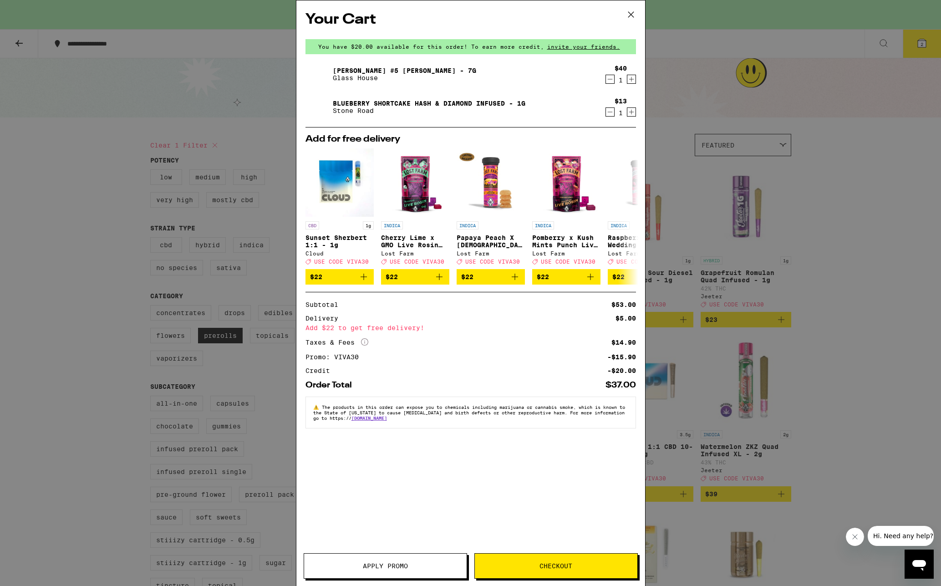
click at [860, 210] on div "Your Cart You have $20.00 available for this order! To earn more credit, invite…" at bounding box center [470, 293] width 941 height 586
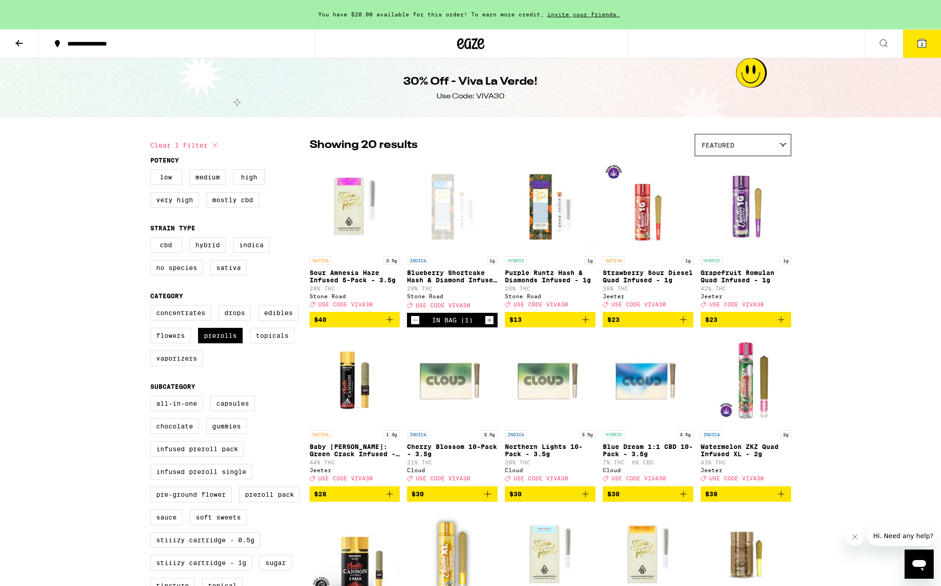
click at [845, 288] on div "**********" at bounding box center [470, 546] width 941 height 1093
click at [174, 343] on label "Flowers" at bounding box center [170, 335] width 41 height 15
click at [153, 307] on input "Flowers" at bounding box center [152, 306] width 0 height 0
checkbox input "true"
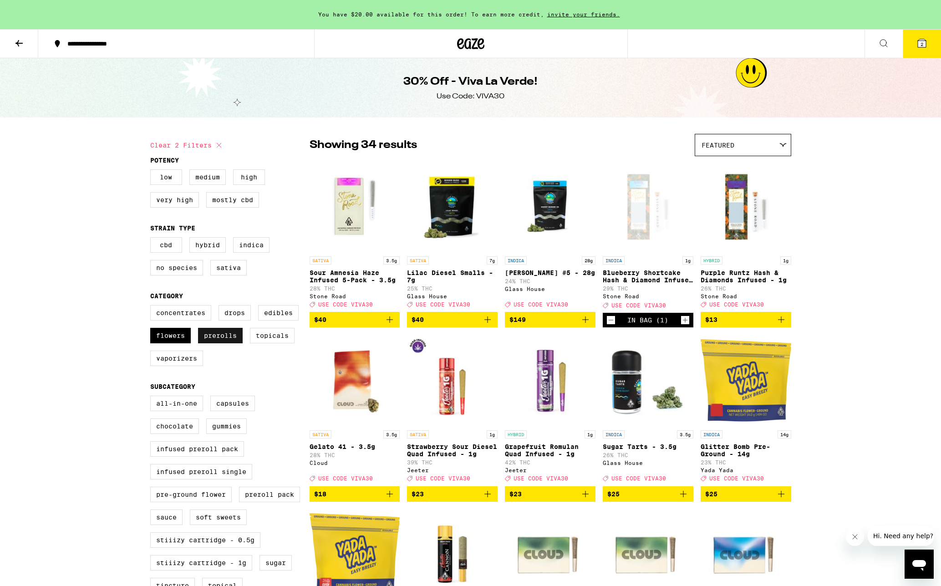
click at [214, 343] on label "Prerolls" at bounding box center [220, 335] width 45 height 15
click at [153, 307] on input "Prerolls" at bounding box center [152, 306] width 0 height 0
checkbox input "false"
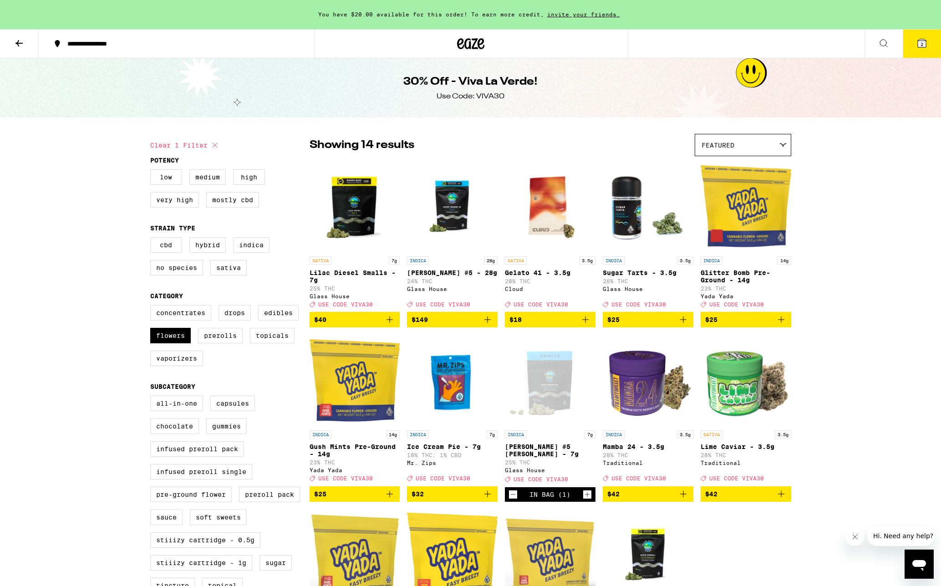
click at [742, 450] on p "Lime Caviar - 3.5g" at bounding box center [746, 446] width 91 height 7
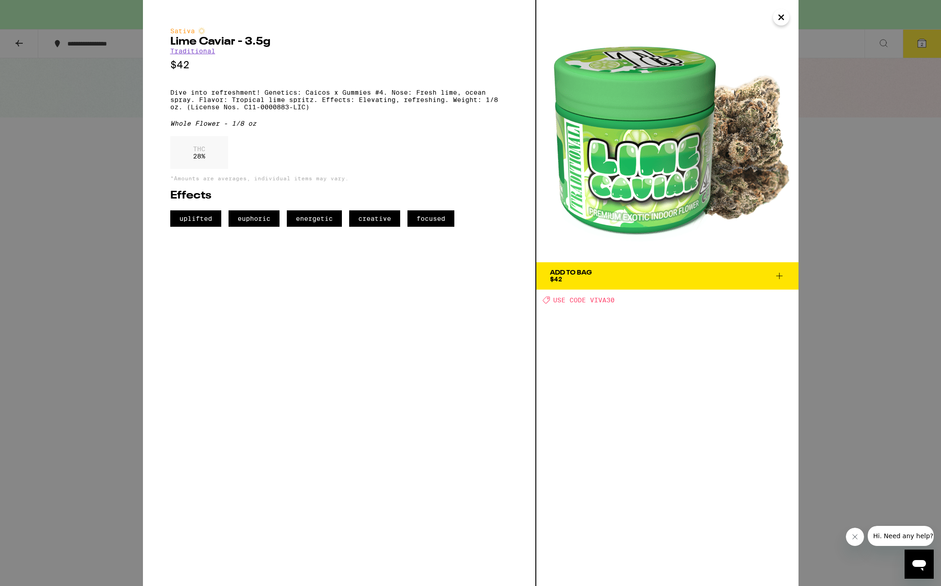
click at [94, 324] on div "Sativa Lime Caviar - 3.5g Traditional $42 Dive into refreshment! Genetics: Caic…" at bounding box center [470, 293] width 941 height 586
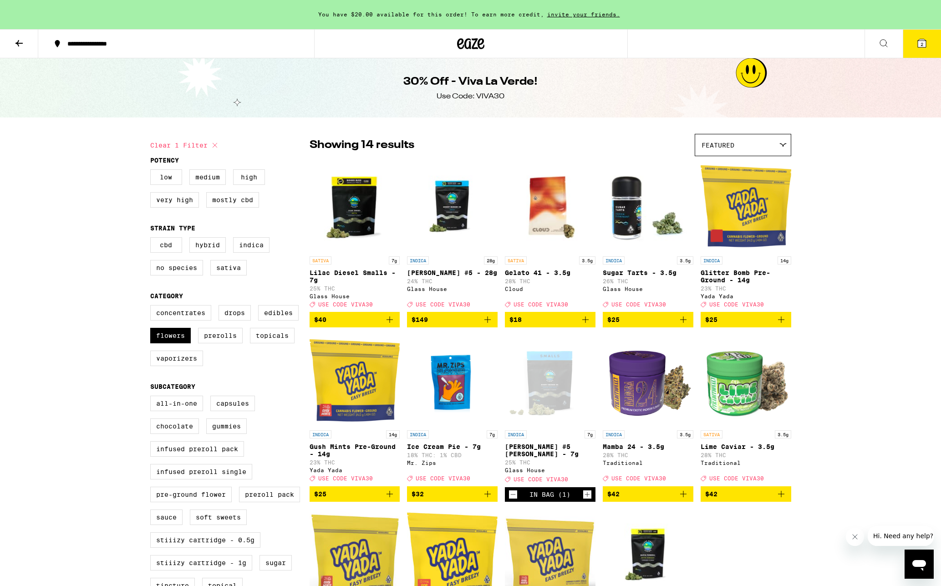
click at [637, 450] on p "Mamba 24 - 3.5g" at bounding box center [648, 446] width 91 height 7
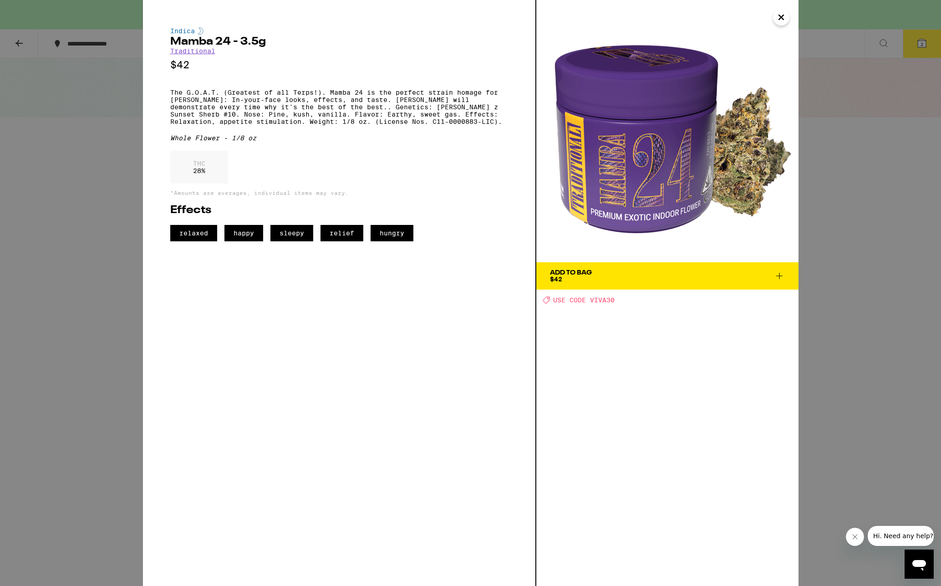
click at [111, 342] on div "Indica Mamba 24 - 3.5g Traditional $42 The G.O.A.T. (Greatest of all Terps!). M…" at bounding box center [470, 293] width 941 height 586
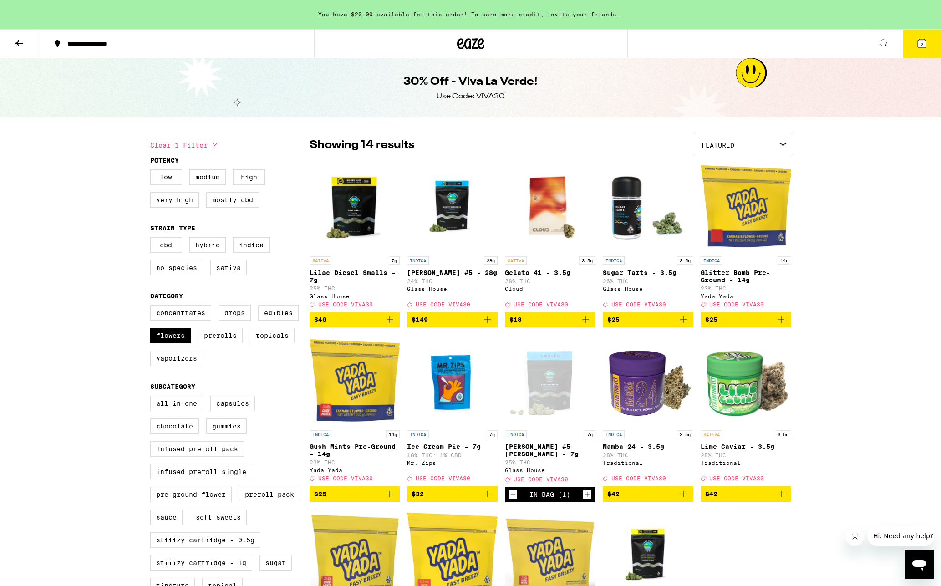
click at [513, 500] on icon "Decrement" at bounding box center [513, 494] width 8 height 11
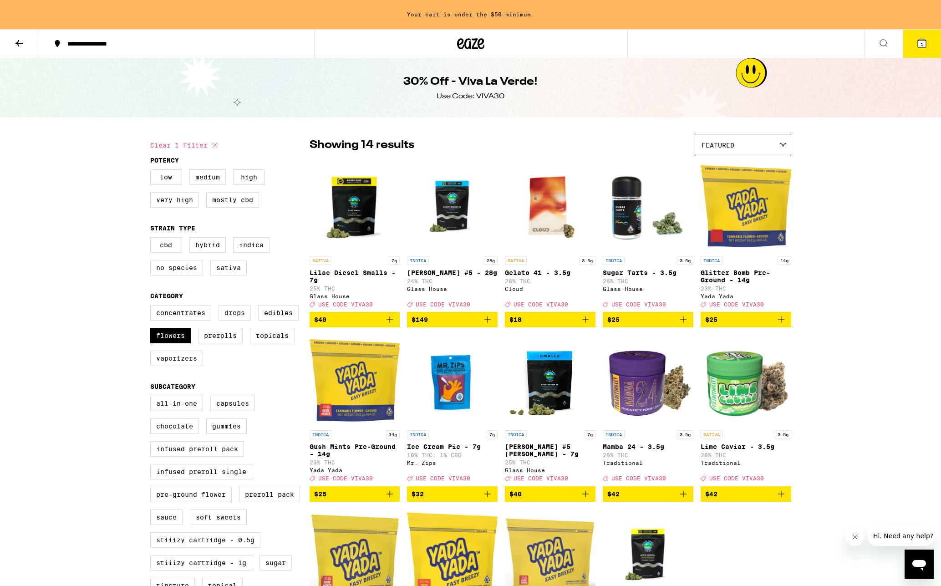
click at [473, 51] on icon at bounding box center [470, 44] width 27 height 16
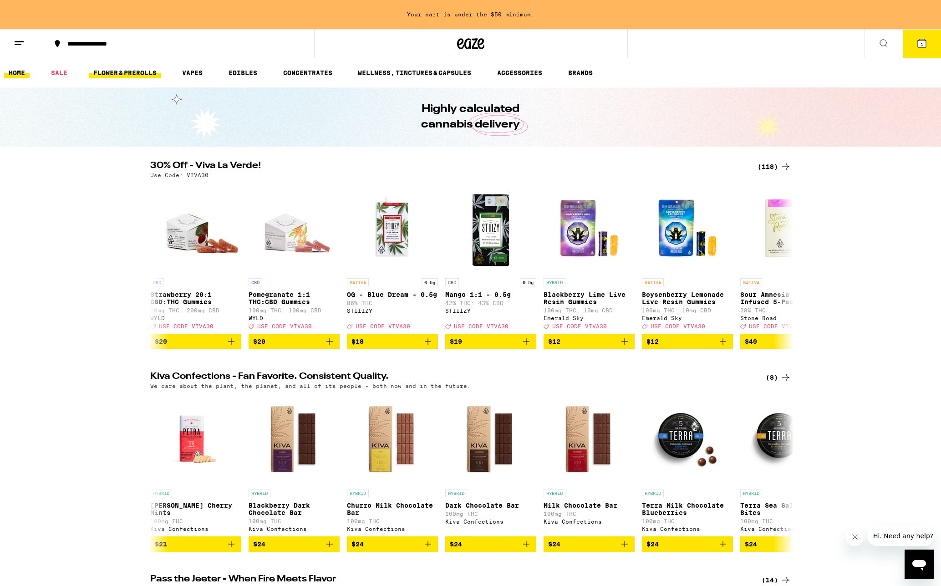
click at [150, 69] on link "FLOWER & PREROLLS" at bounding box center [125, 72] width 72 height 11
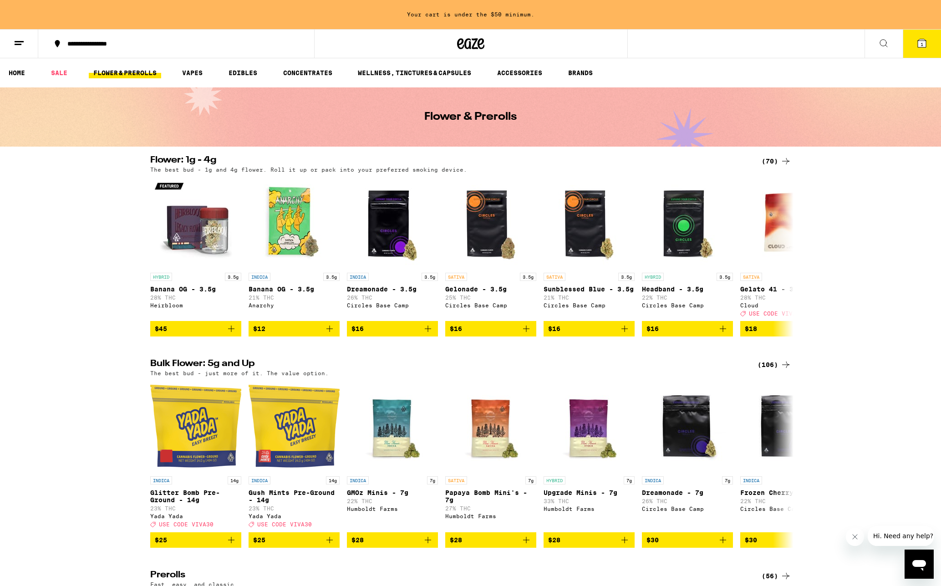
click at [782, 163] on icon at bounding box center [785, 161] width 11 height 11
